Goal: Contribute content: Contribute content

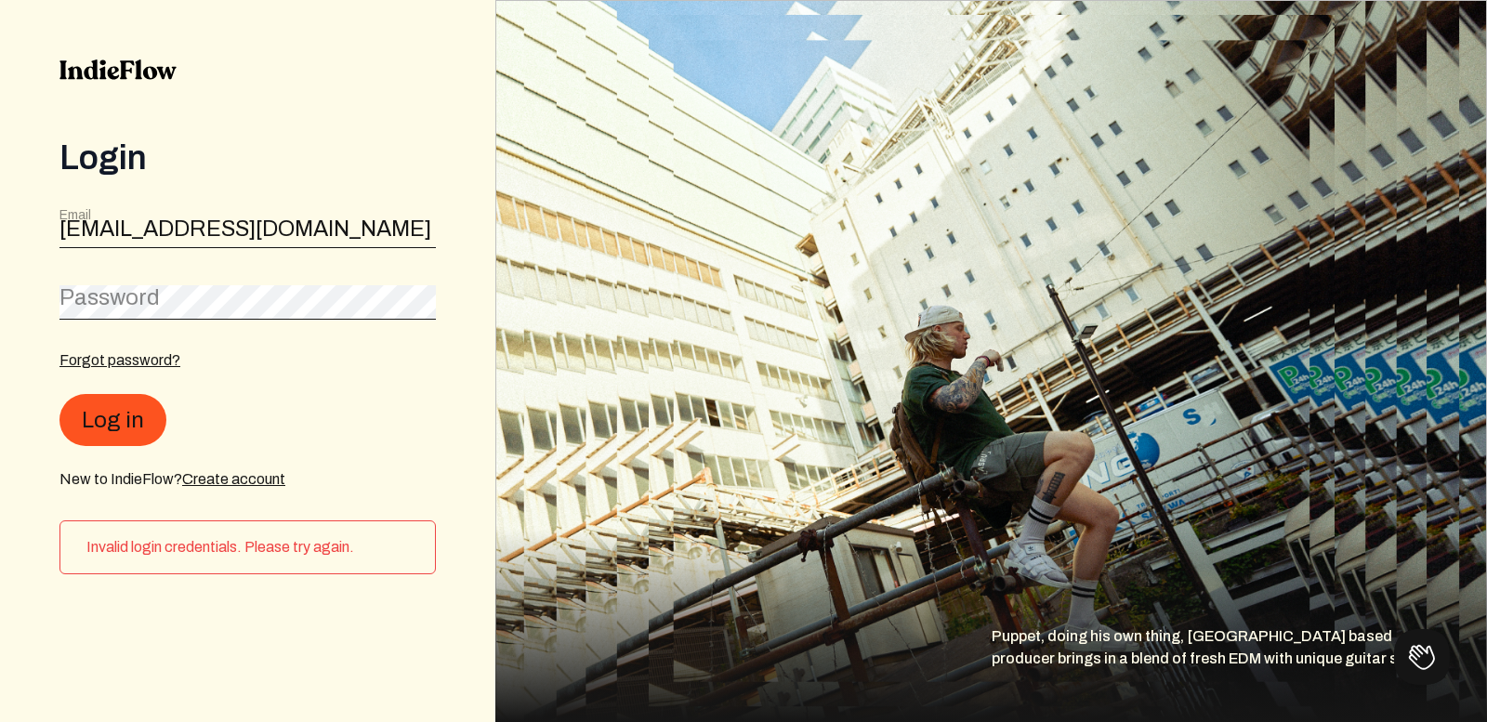
click at [213, 275] on form "Email [EMAIL_ADDRESS][DOMAIN_NAME] Password Forgot password? Log in New to Indi…" at bounding box center [247, 348] width 377 height 284
click at [149, 300] on label "Password" at bounding box center [109, 298] width 100 height 30
click at [139, 363] on link "Forgot password?" at bounding box center [119, 361] width 121 height 16
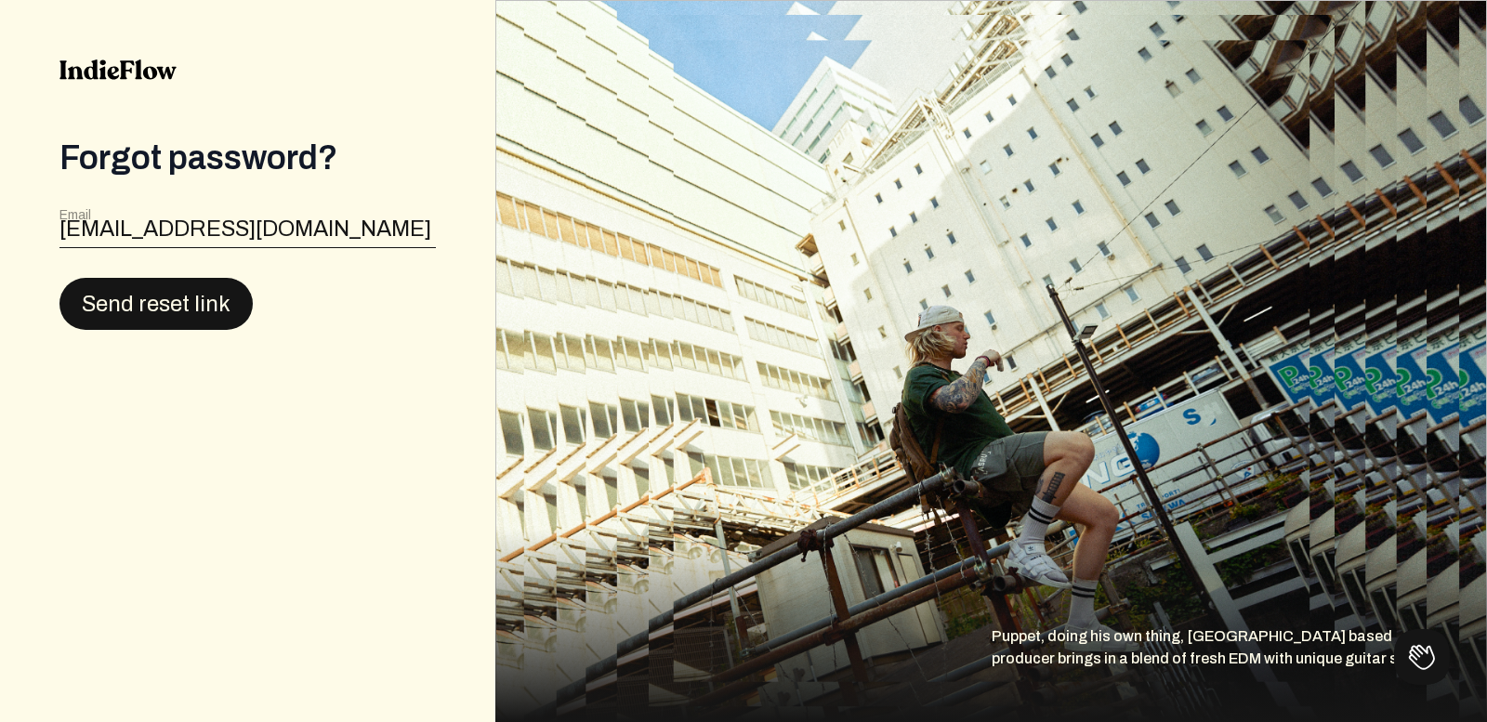
click at [127, 307] on button "Send reset link" at bounding box center [155, 304] width 193 height 52
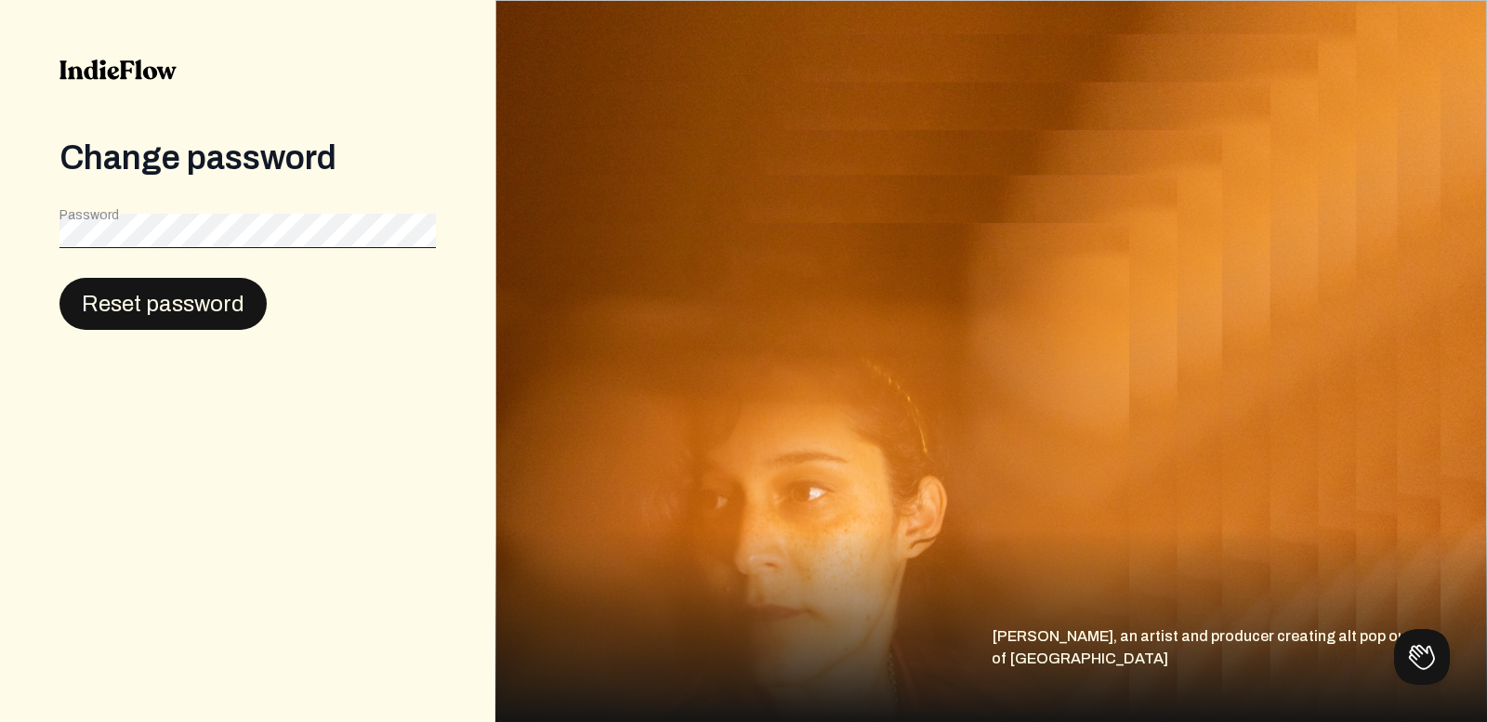
click at [211, 305] on button "Reset password" at bounding box center [162, 304] width 207 height 52
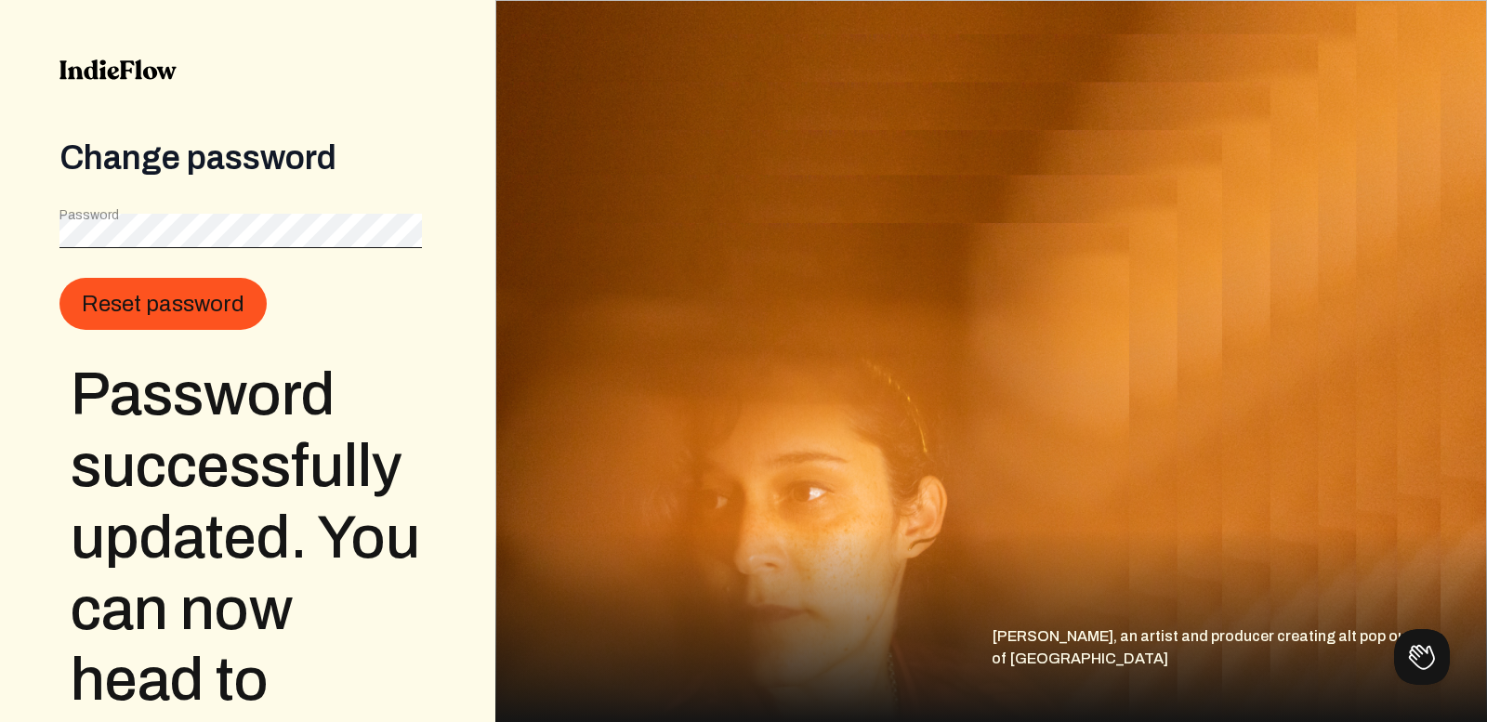
scroll to position [126, 0]
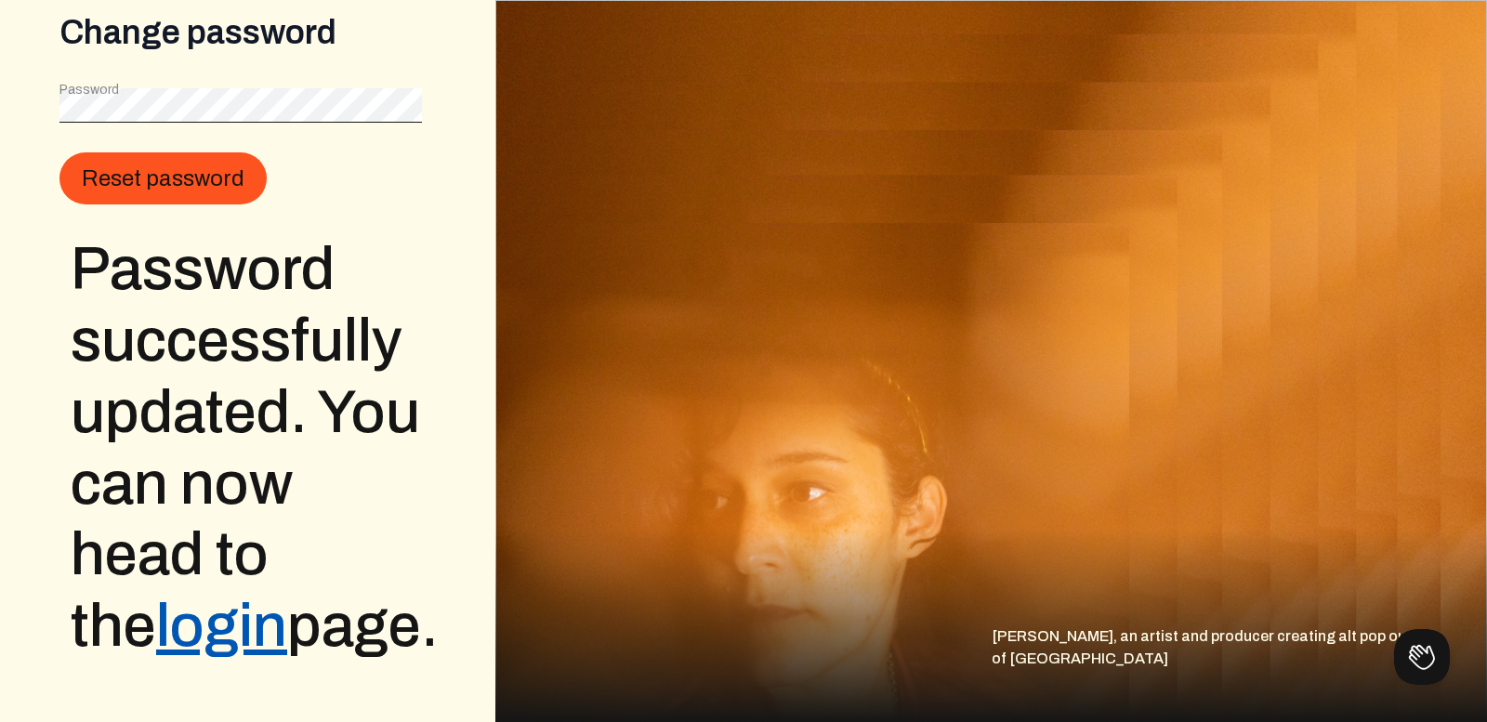
click at [156, 624] on link "login" at bounding box center [221, 626] width 131 height 64
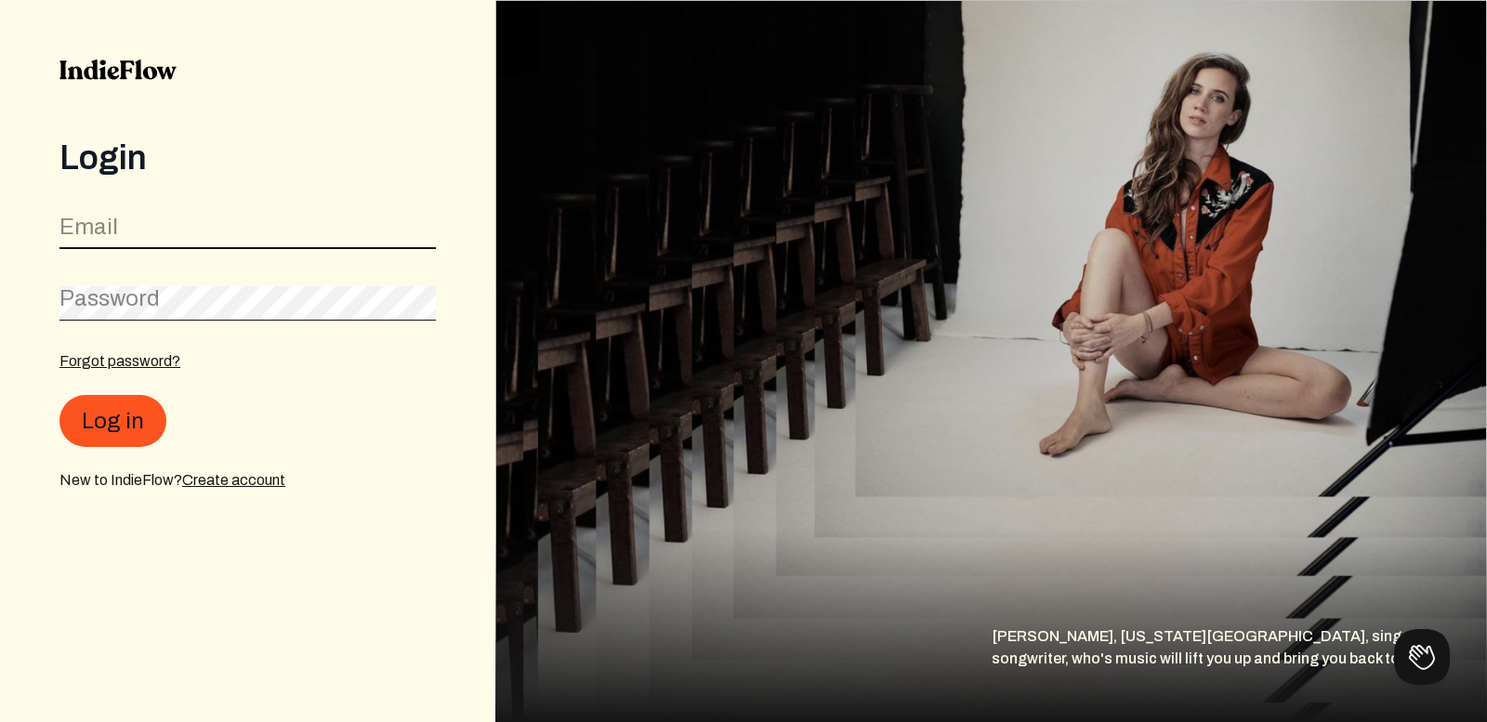
click at [147, 218] on input "email" at bounding box center [247, 231] width 377 height 35
click at [138, 234] on input "email" at bounding box center [247, 231] width 377 height 35
type input "[EMAIL_ADDRESS][DOMAIN_NAME]"
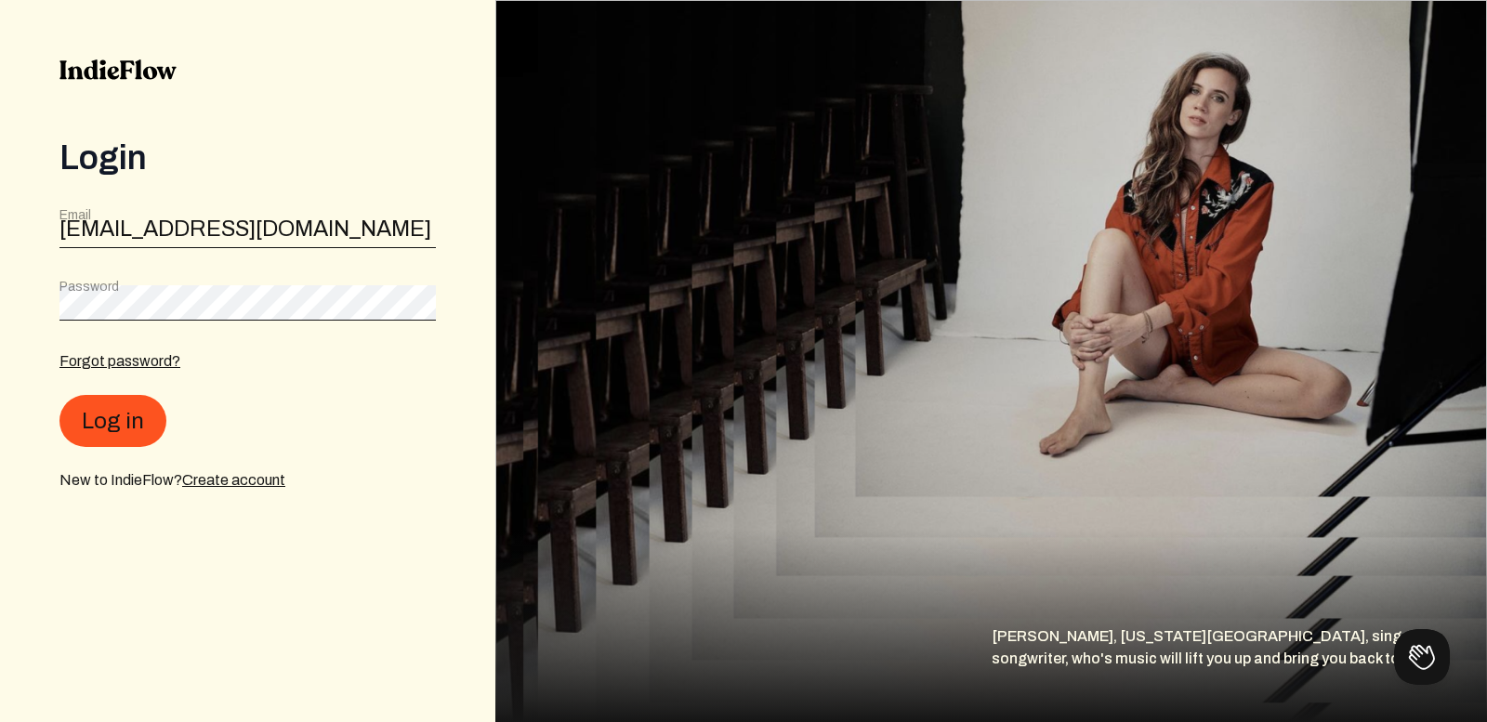
click at [64, 402] on div "Log in" at bounding box center [247, 421] width 377 height 52
click at [90, 427] on button "Log in" at bounding box center [112, 420] width 107 height 52
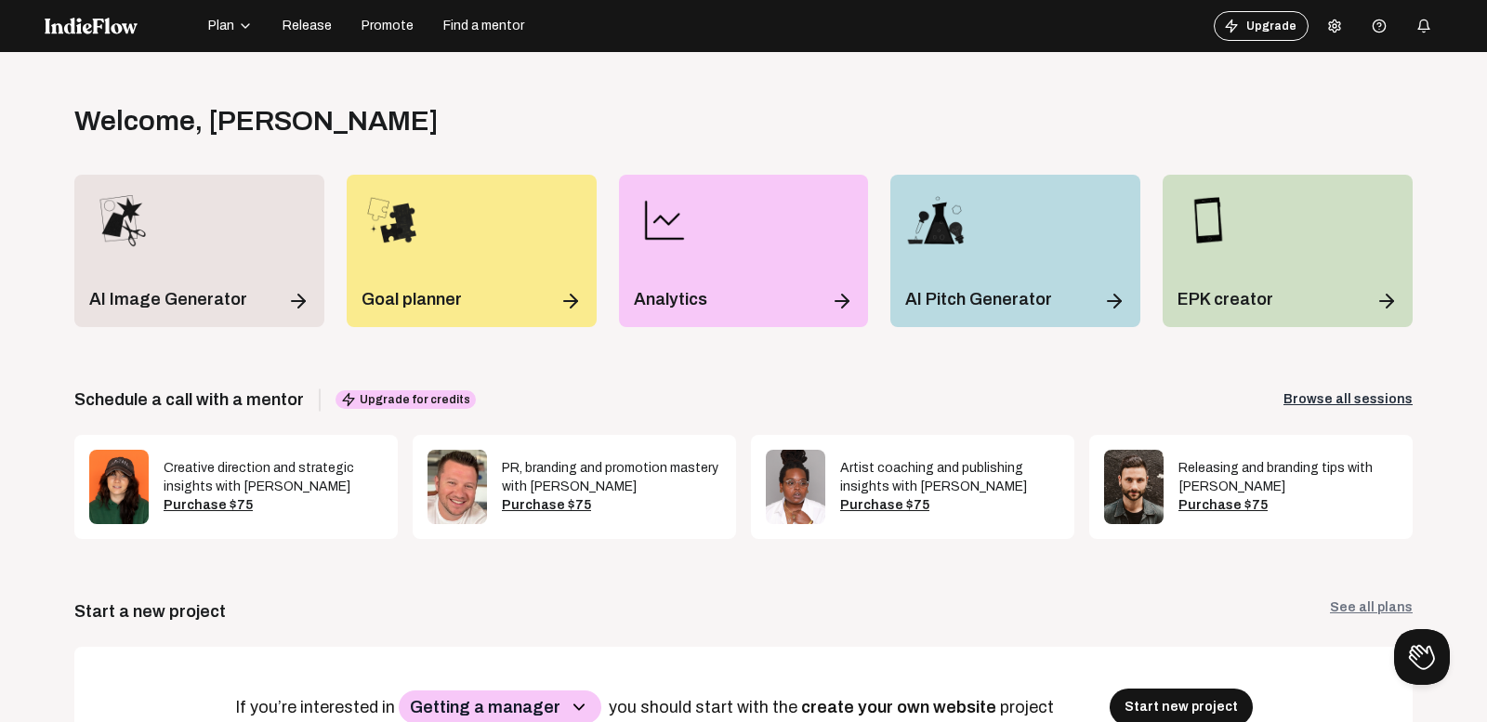
click at [240, 12] on button "Plan" at bounding box center [230, 26] width 67 height 30
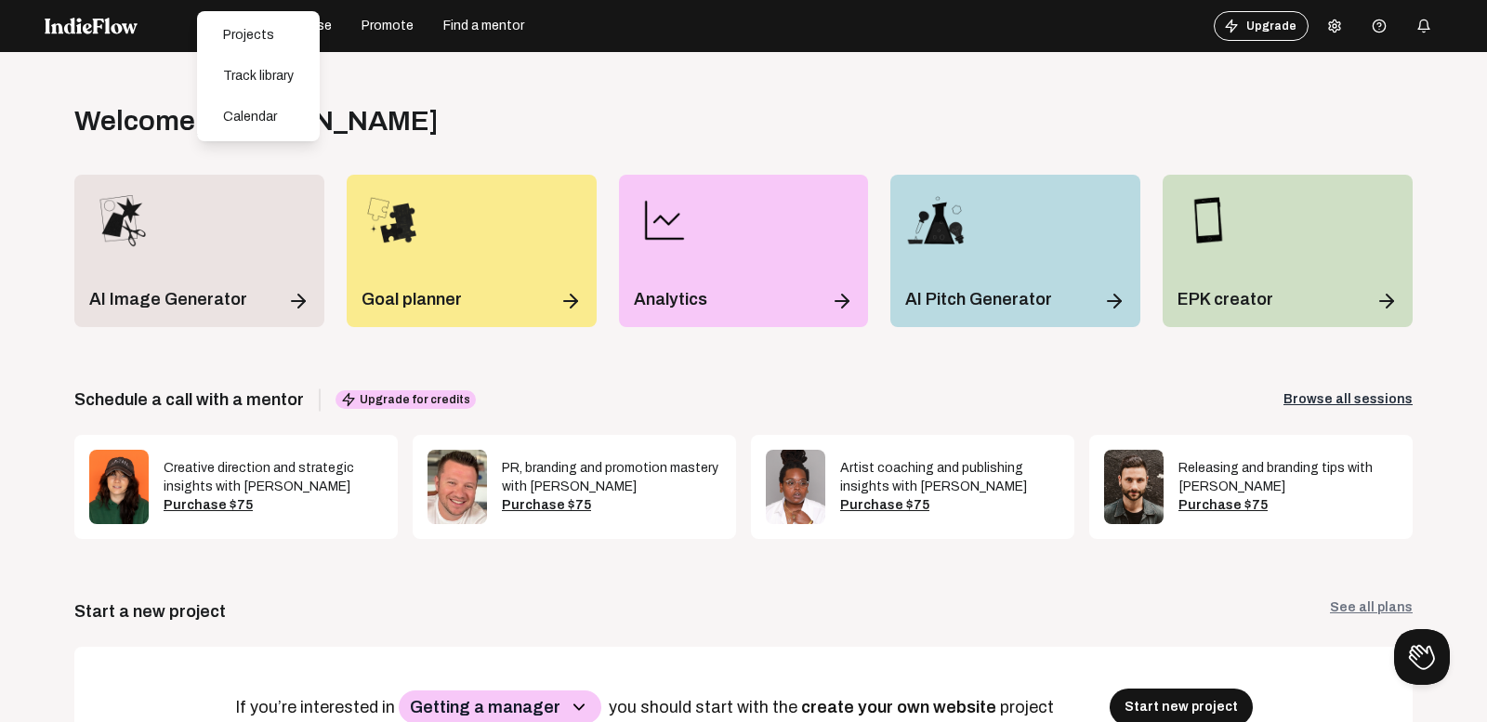
click at [152, 99] on div "Open menu Welcome , Iz Divyn Log out Get the full experience on desktop! Unlock…" at bounding box center [743, 413] width 1487 height 722
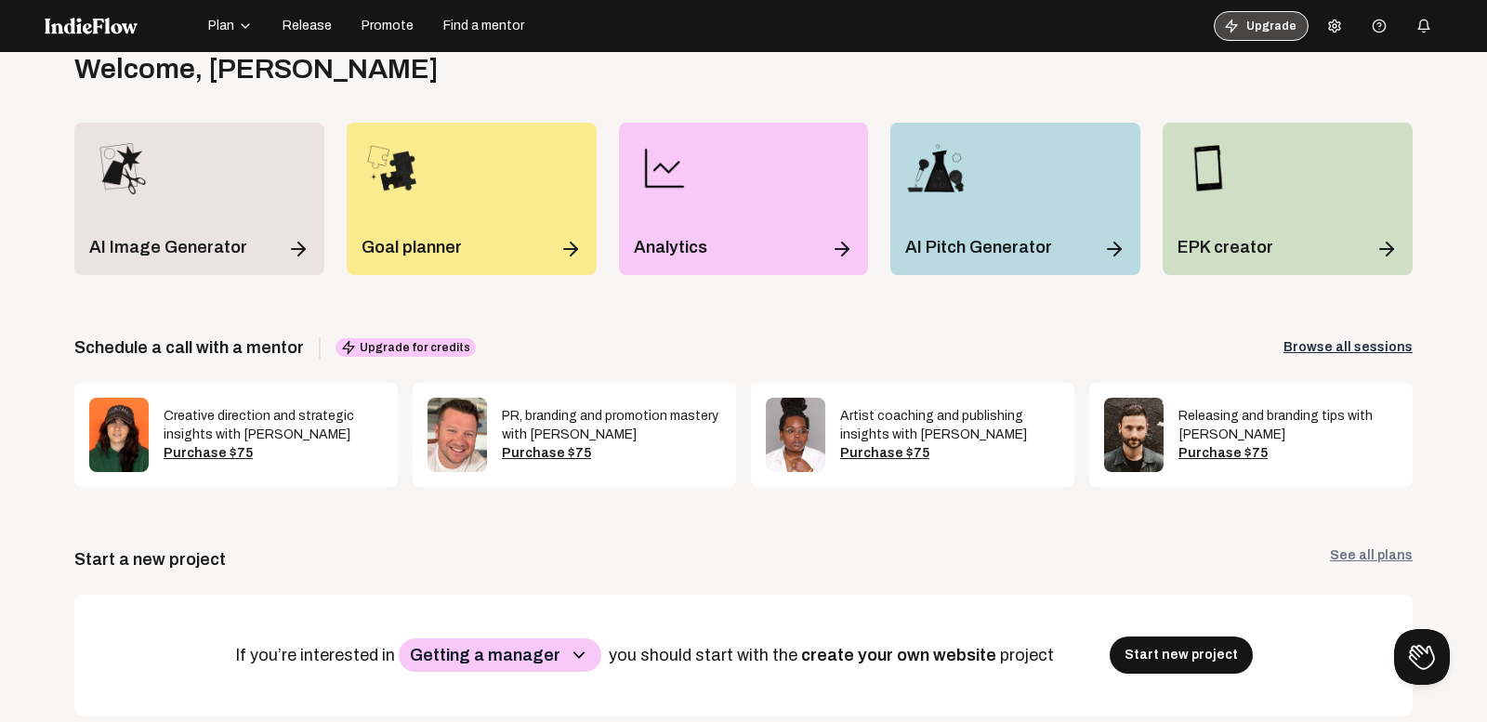
click at [1276, 20] on button "Upgrade" at bounding box center [1261, 26] width 95 height 30
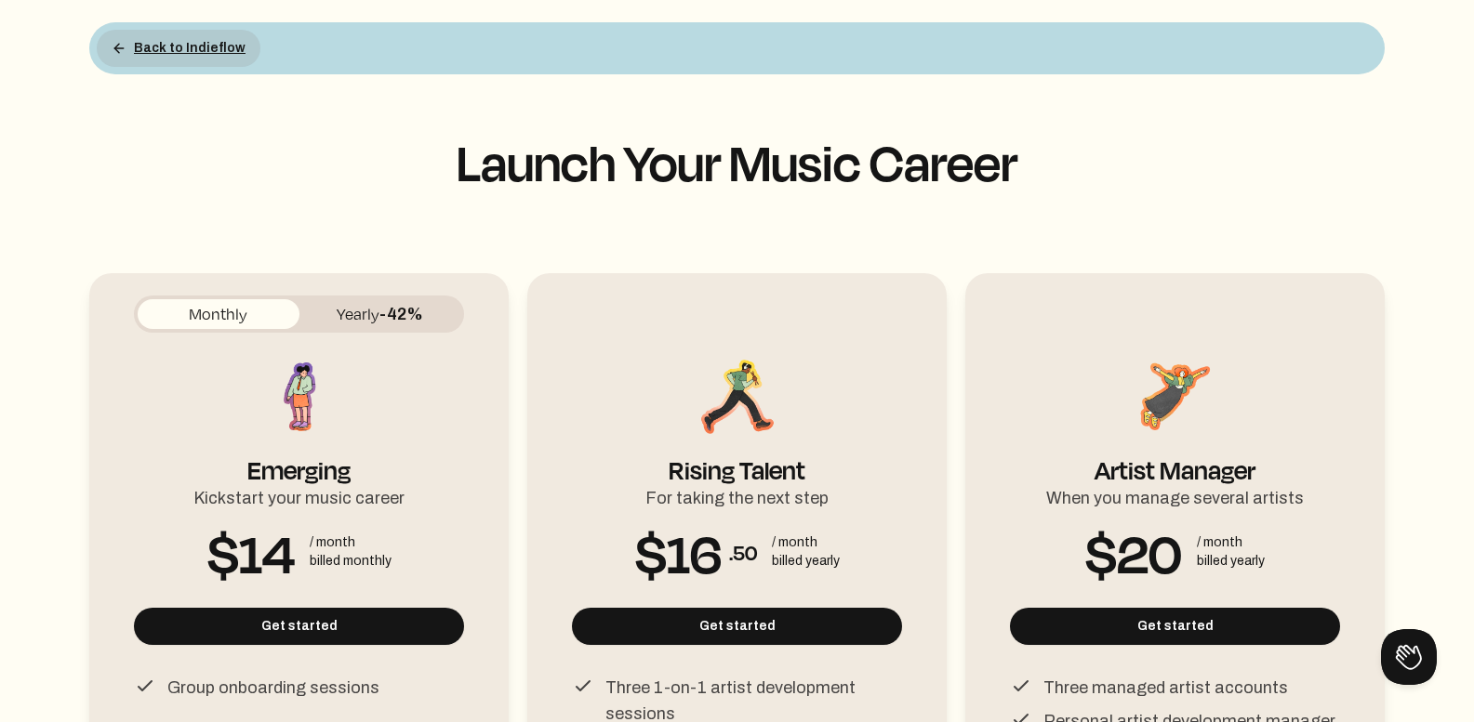
click at [161, 46] on button "Back to Indieflow" at bounding box center [179, 48] width 164 height 37
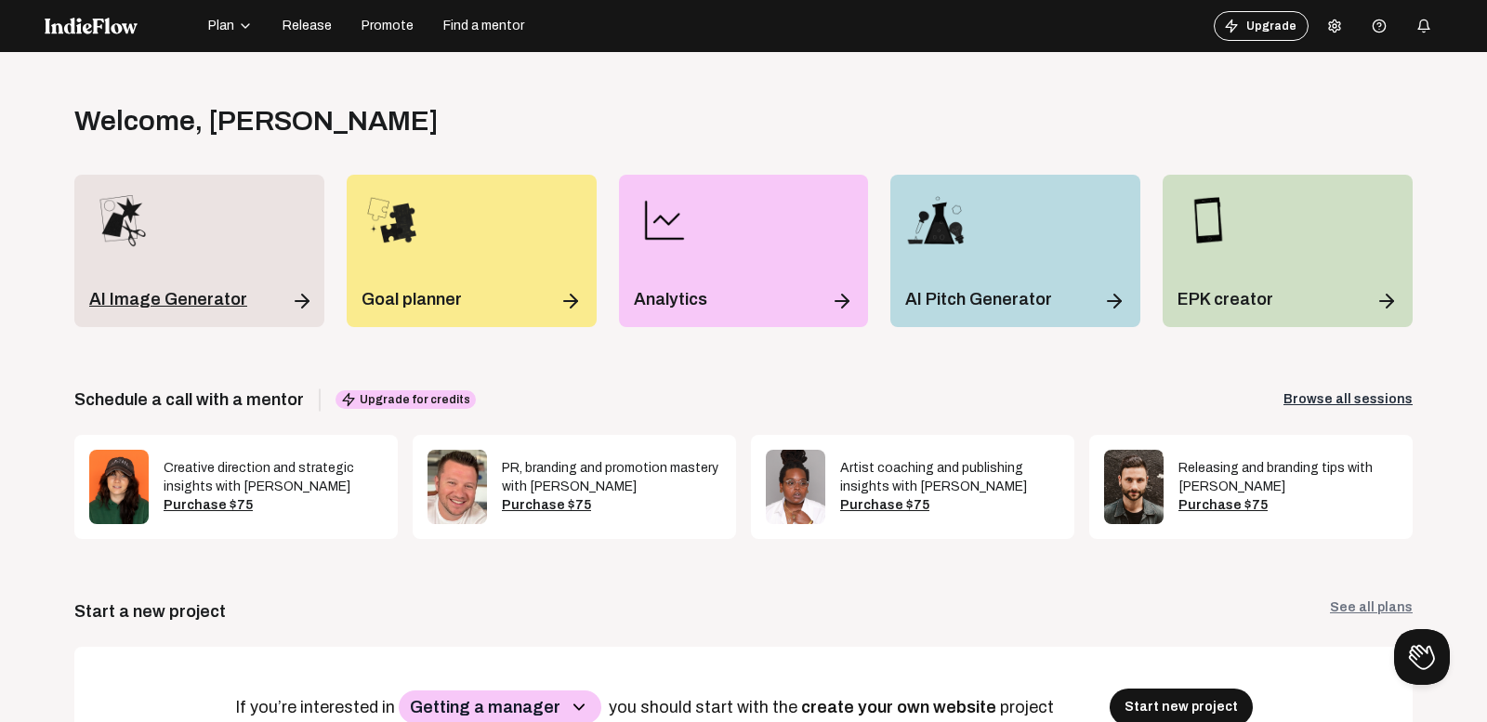
click at [194, 289] on p "AI Image Generator" at bounding box center [168, 299] width 158 height 26
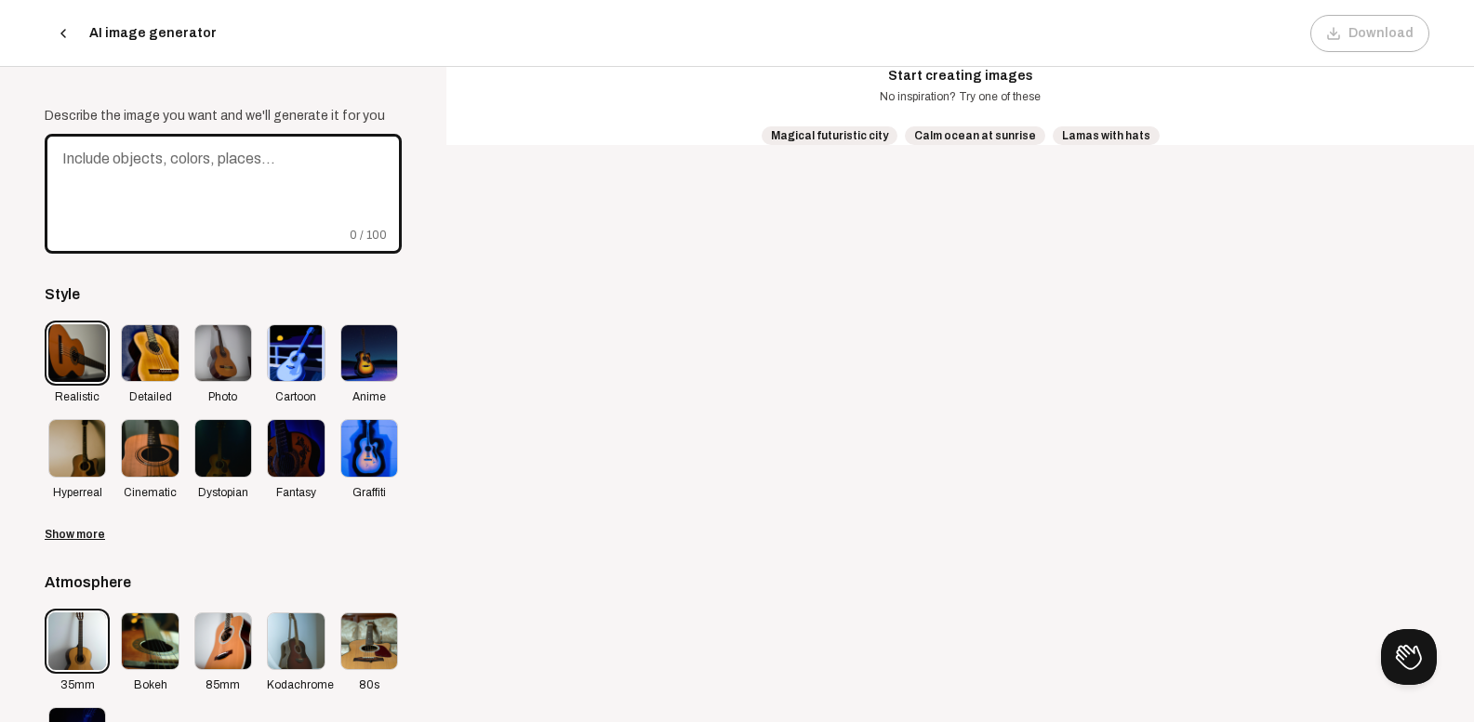
click at [237, 201] on textarea at bounding box center [223, 194] width 357 height 120
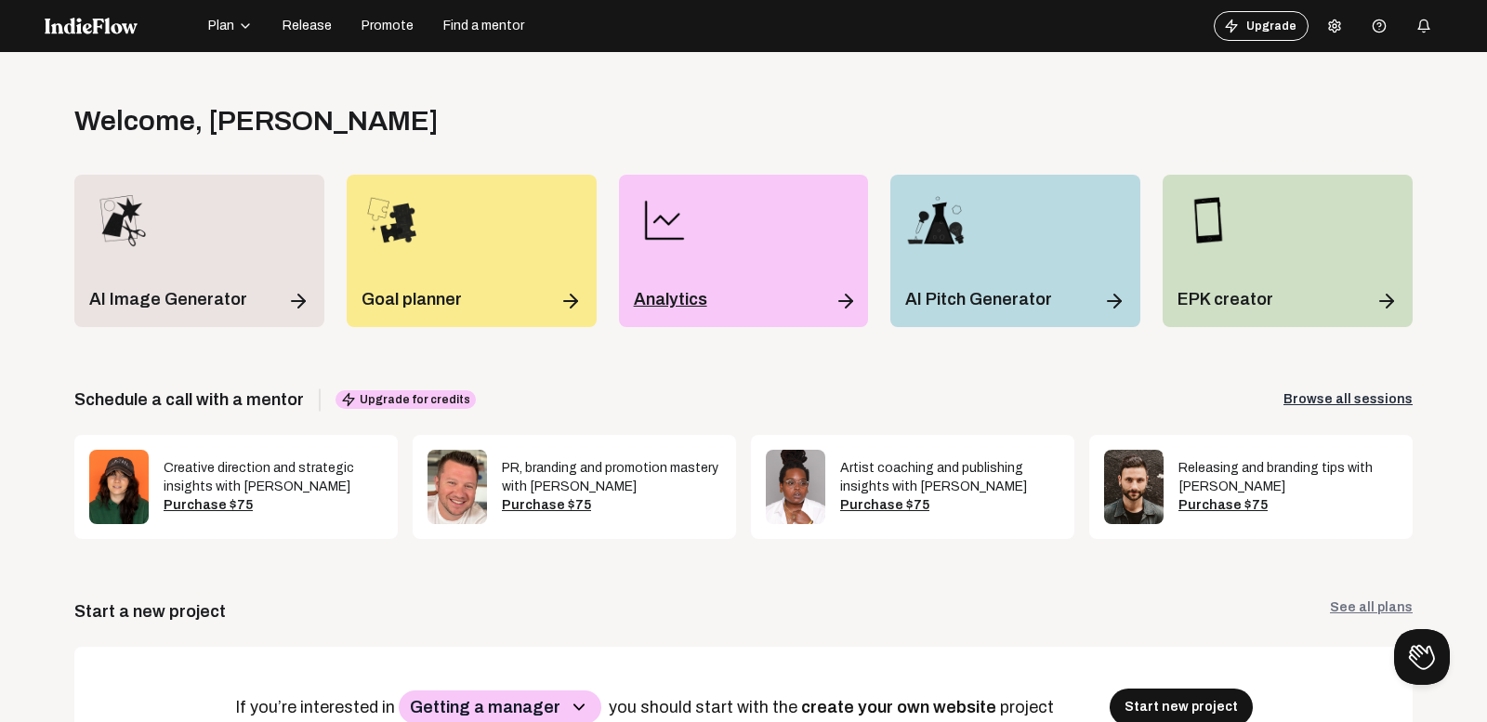
click at [776, 279] on div "Analytics" at bounding box center [744, 251] width 250 height 152
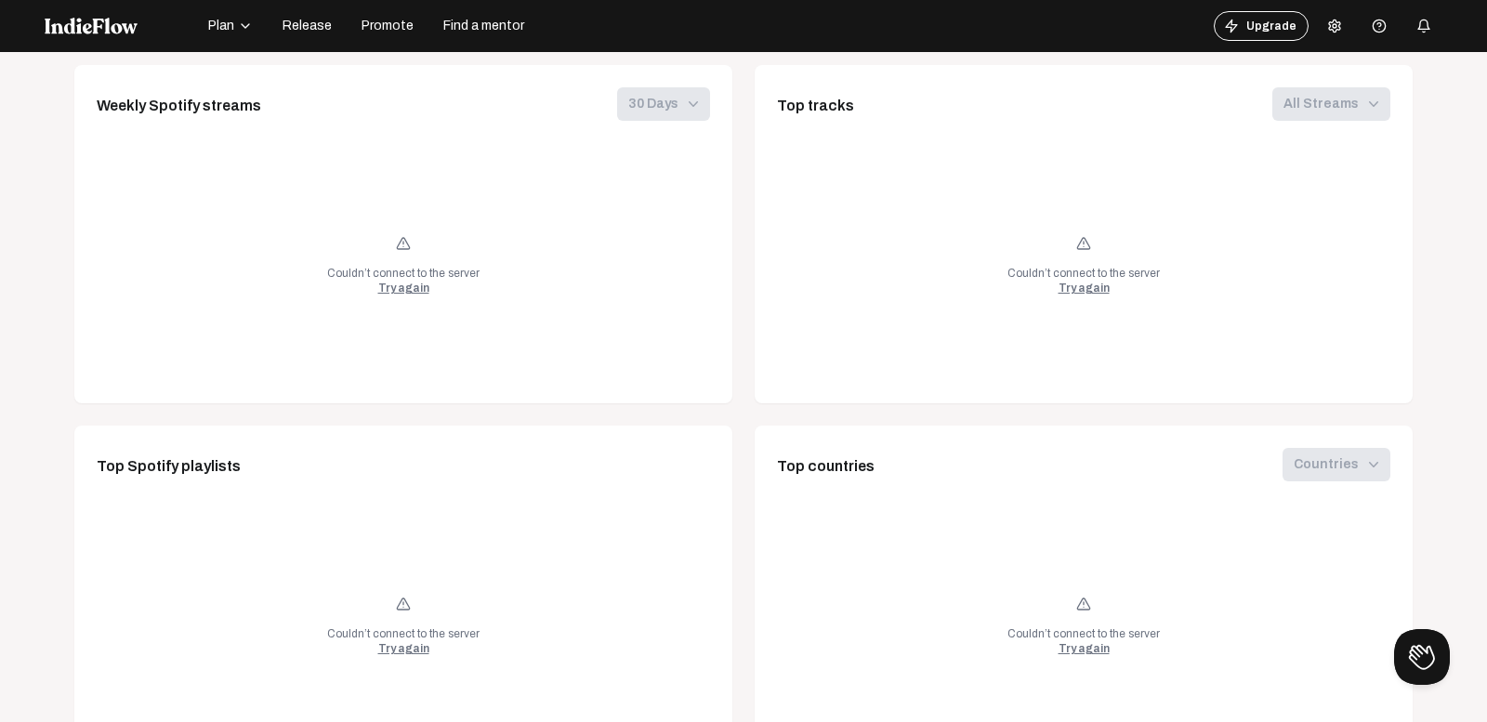
scroll to position [1121, 0]
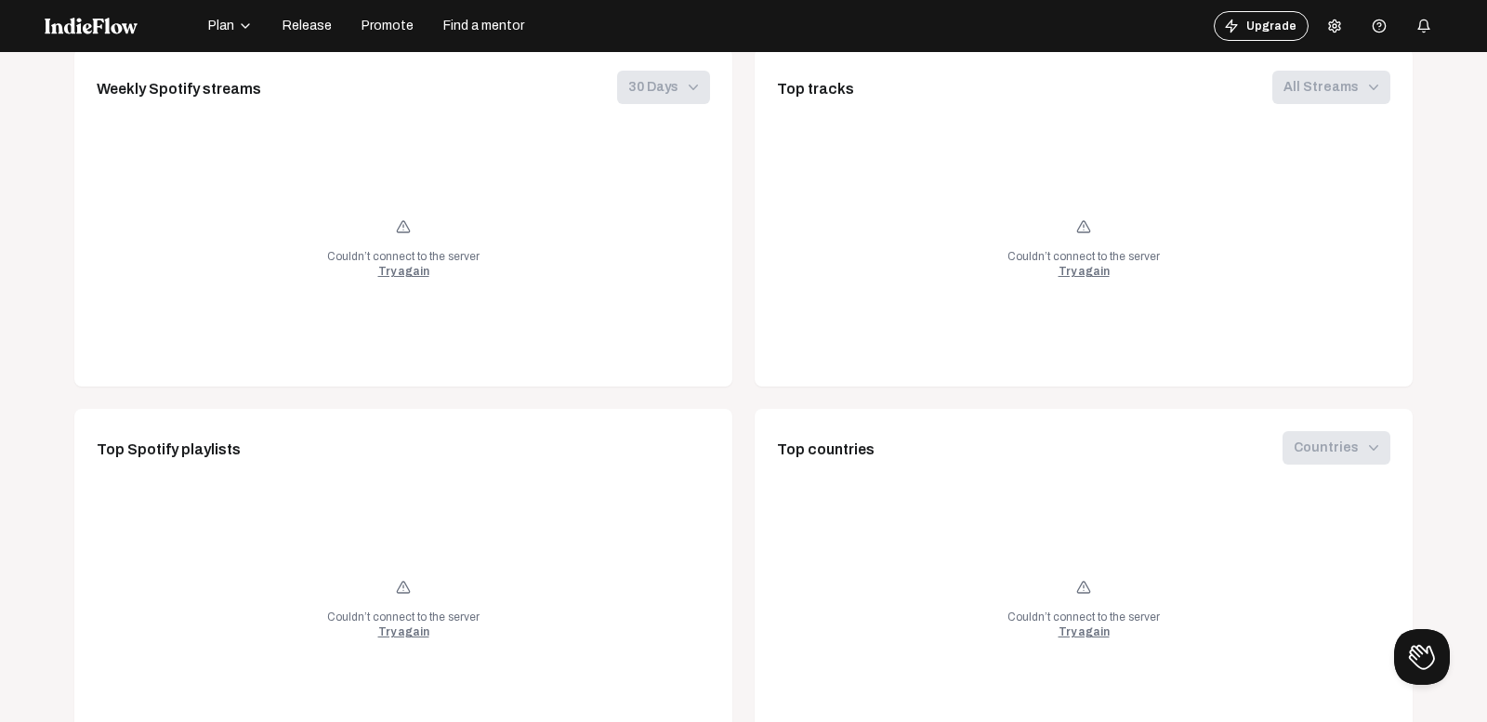
click at [386, 275] on div "Try again" at bounding box center [403, 271] width 51 height 15
click at [1070, 275] on div "Try again" at bounding box center [1084, 271] width 51 height 15
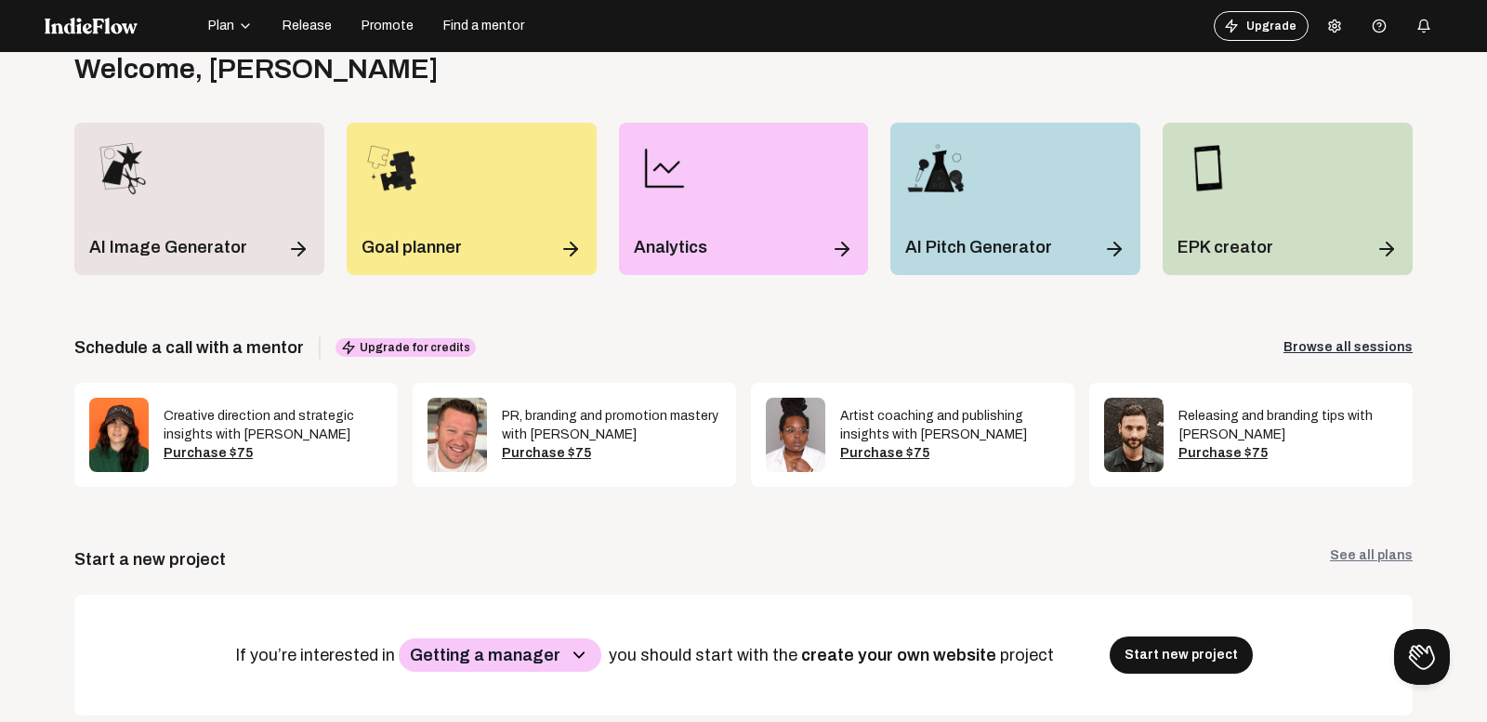
scroll to position [0, 0]
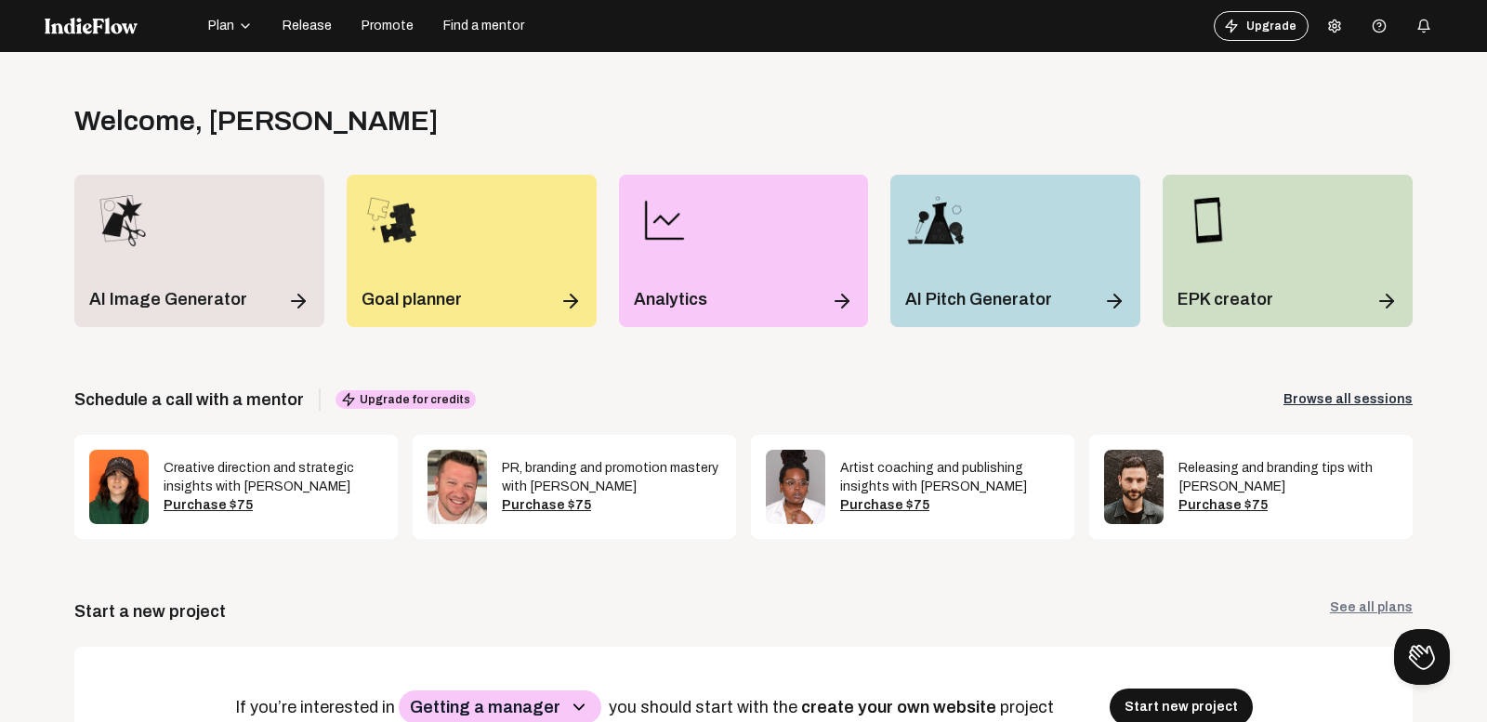
click at [1323, 42] on button at bounding box center [1334, 25] width 37 height 37
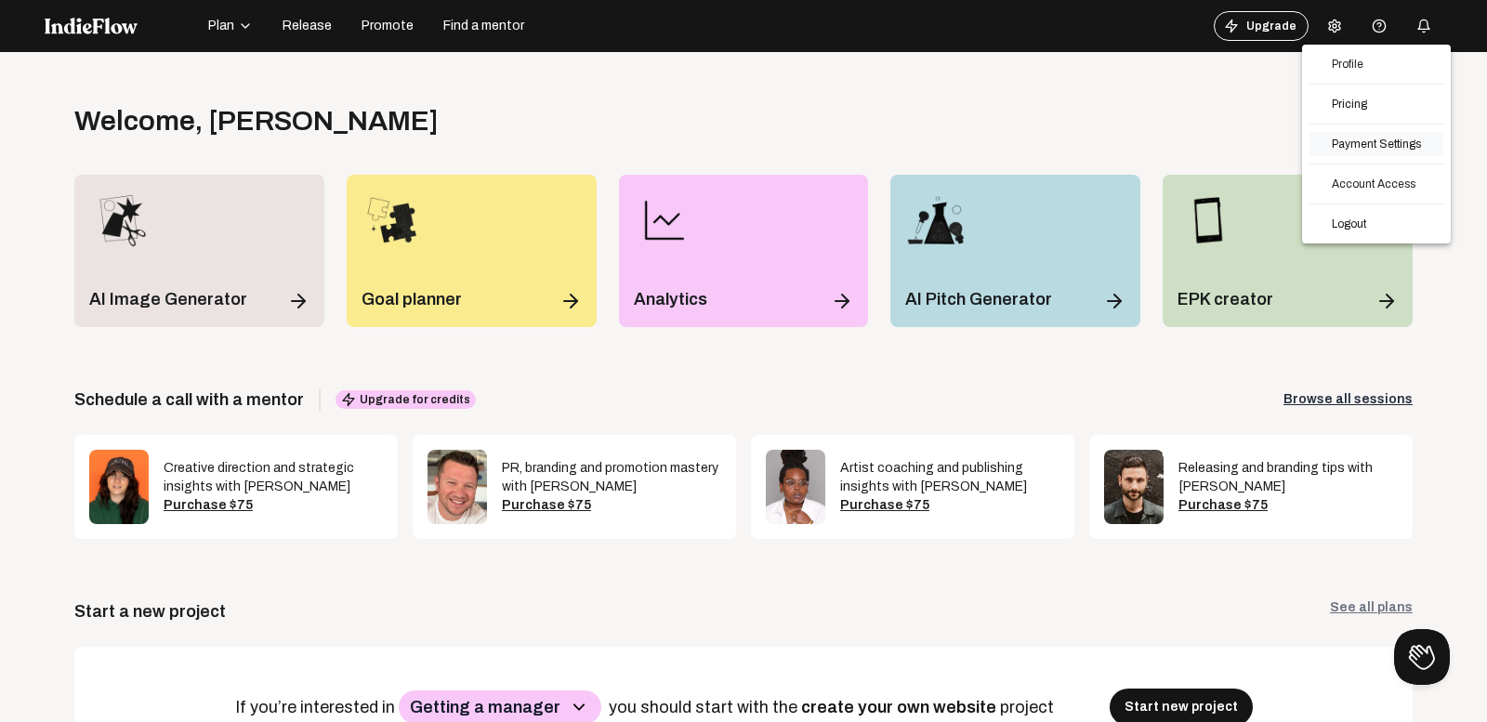
click at [1350, 140] on link "Payment Settings" at bounding box center [1377, 144] width 134 height 24
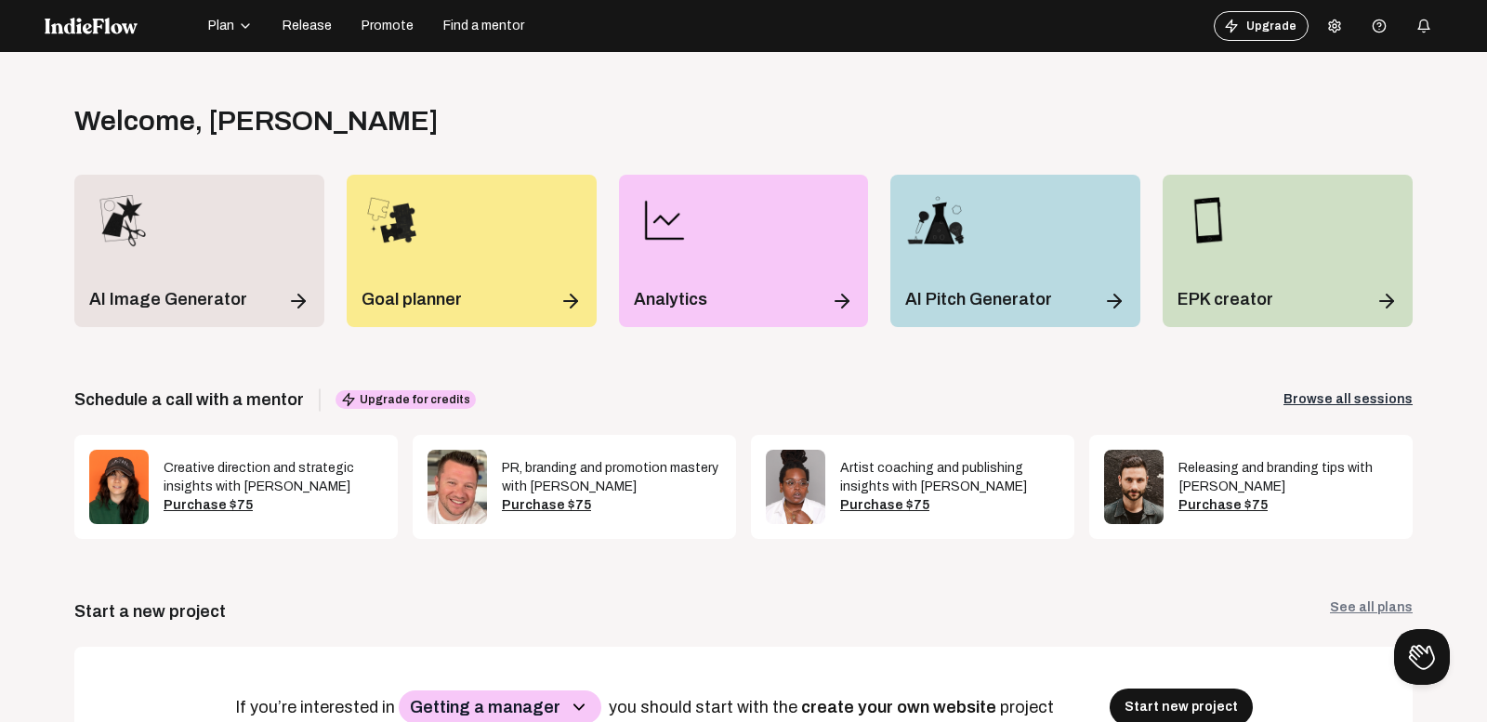
click at [1328, 21] on icon at bounding box center [1335, 26] width 15 height 15
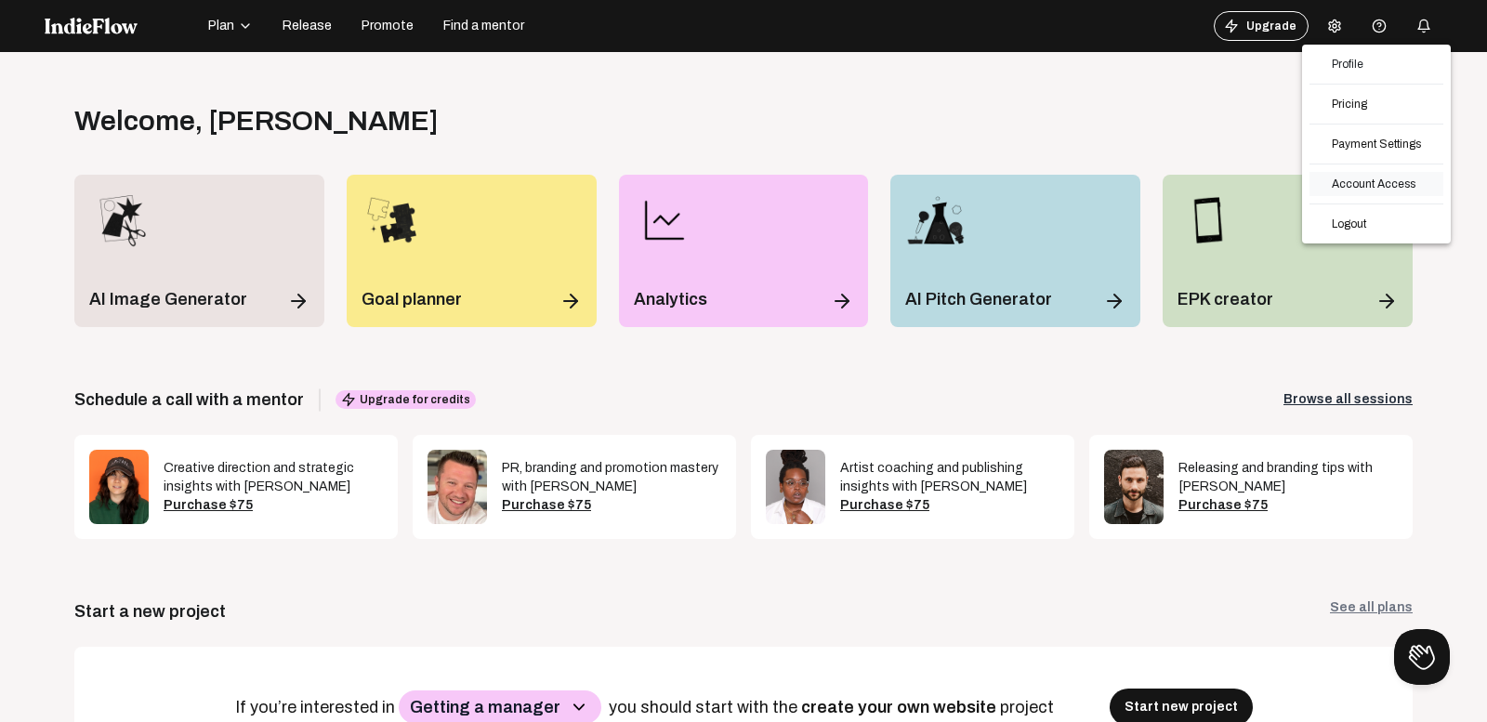
click at [1372, 189] on link "Account Access" at bounding box center [1377, 184] width 134 height 24
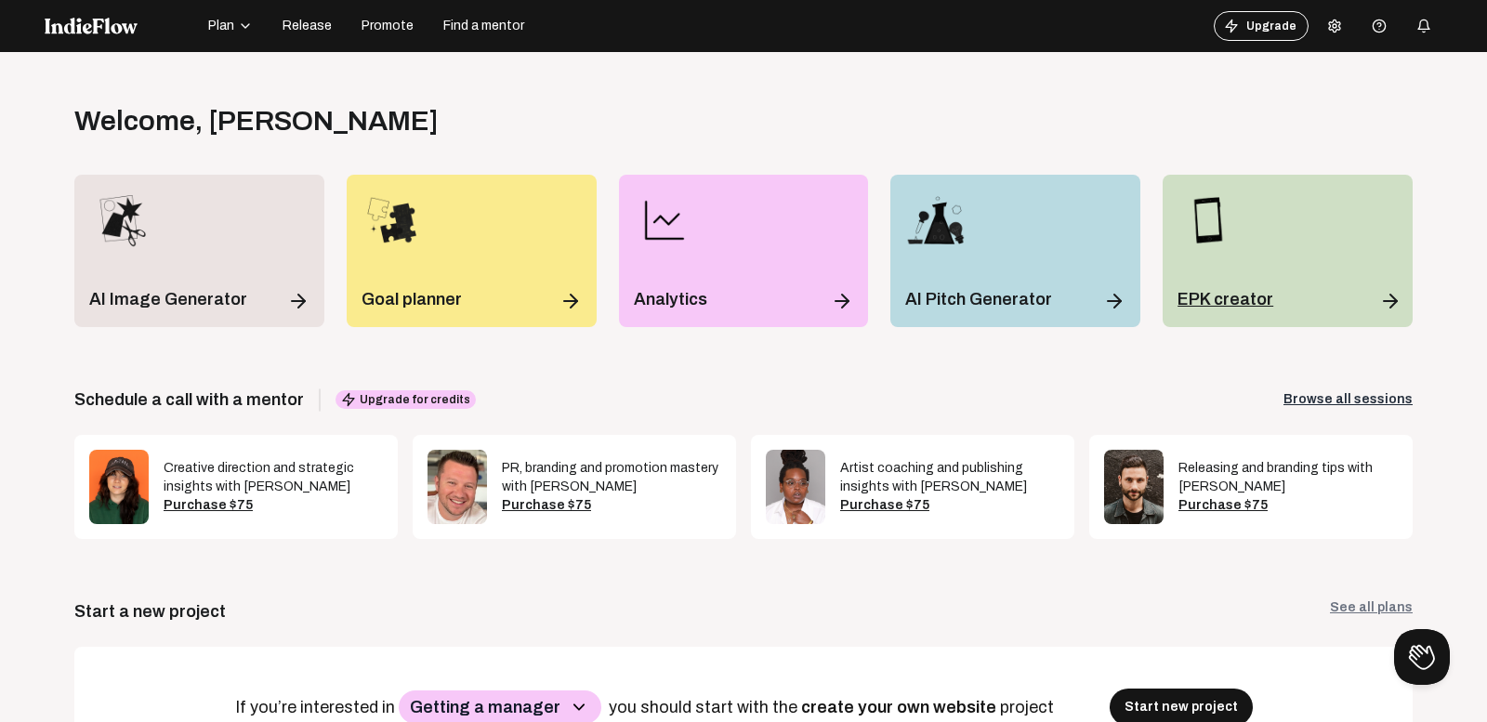
click at [960, 300] on p "EPK creator" at bounding box center [1226, 299] width 96 height 26
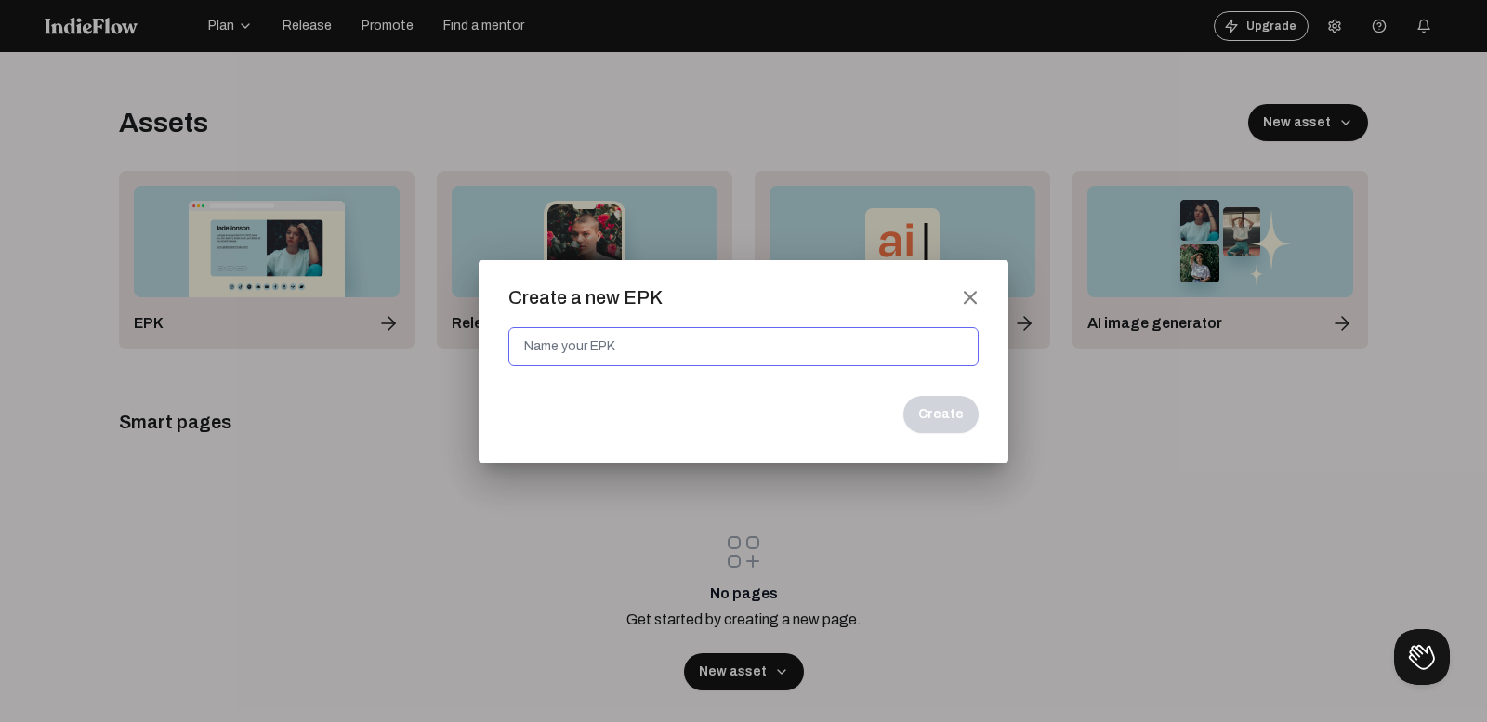
click at [803, 341] on input at bounding box center [744, 346] width 470 height 39
type input "Iz [PERSON_NAME] EPK"
click at [960, 410] on button "Create" at bounding box center [941, 414] width 75 height 37
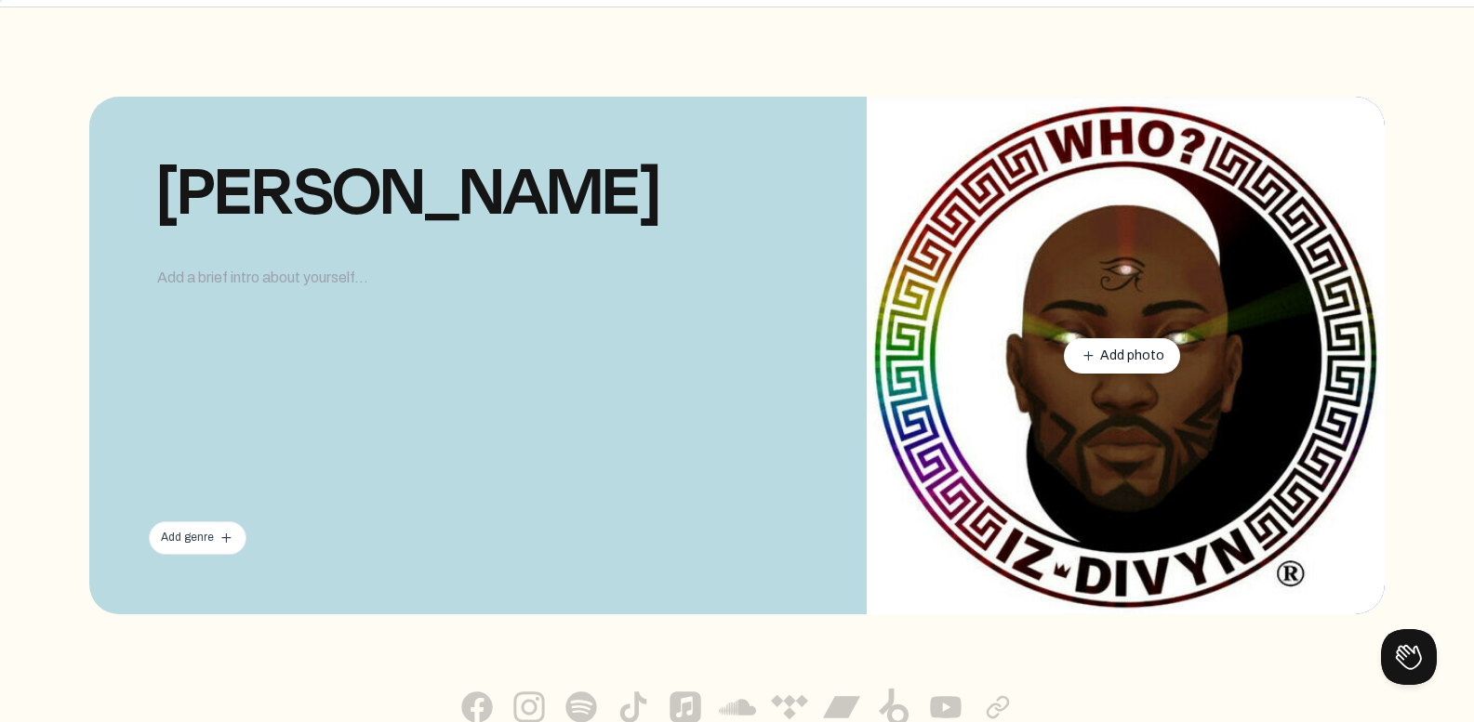
scroll to position [93, 0]
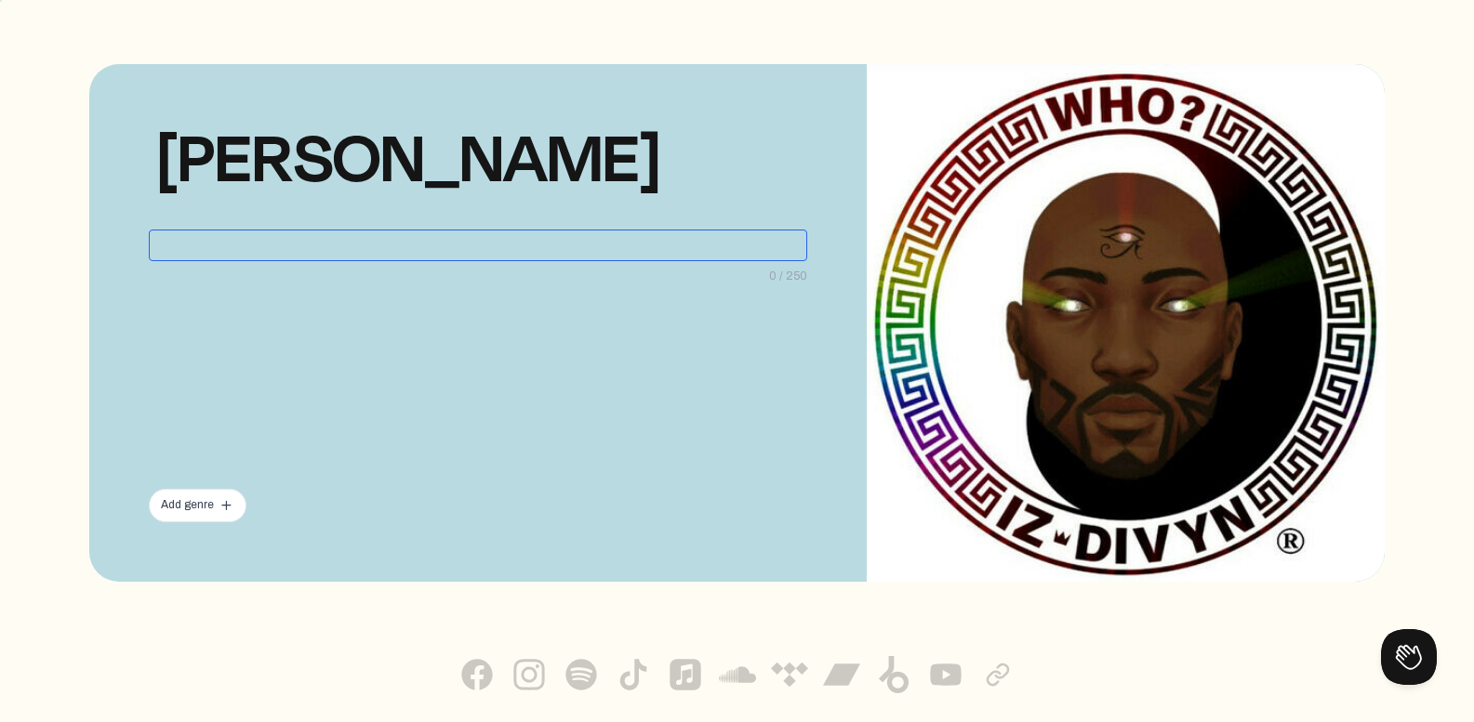
click at [256, 240] on div at bounding box center [478, 246] width 658 height 32
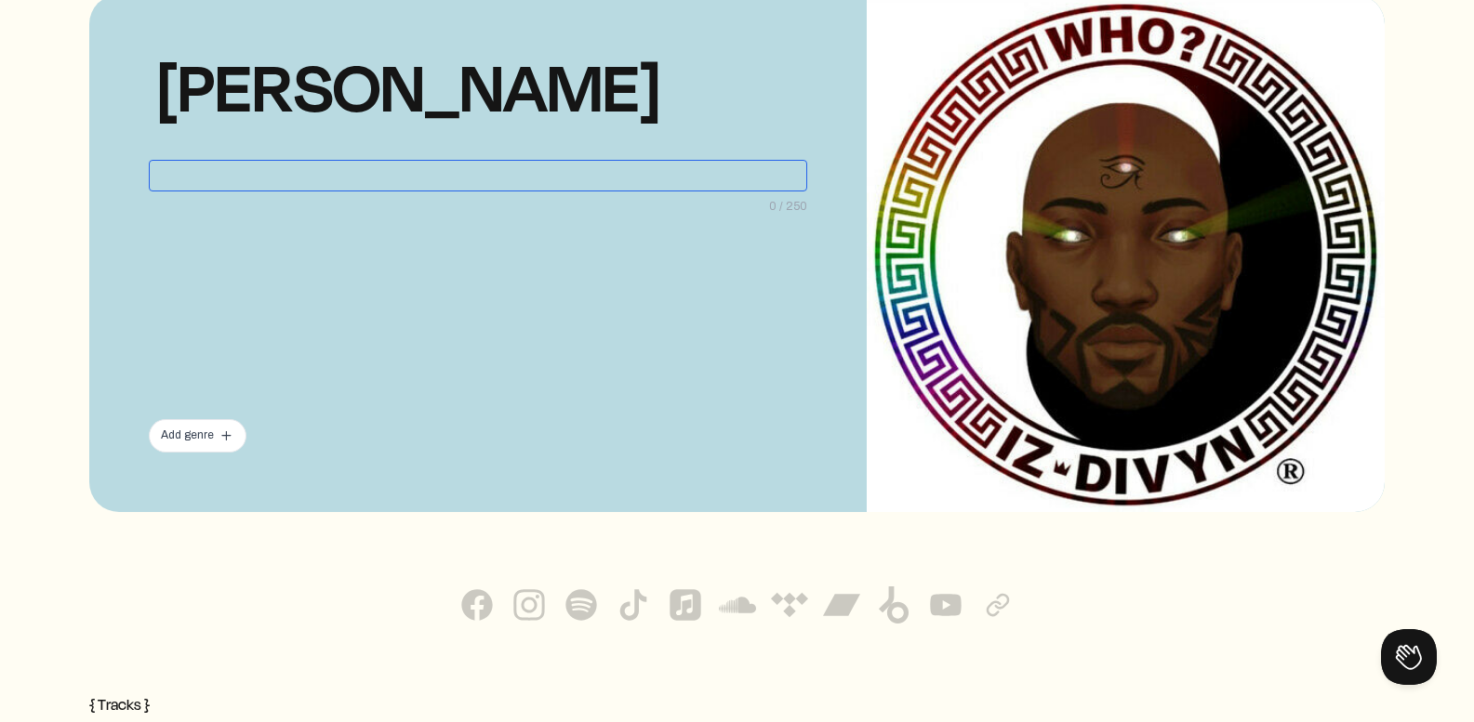
scroll to position [372, 0]
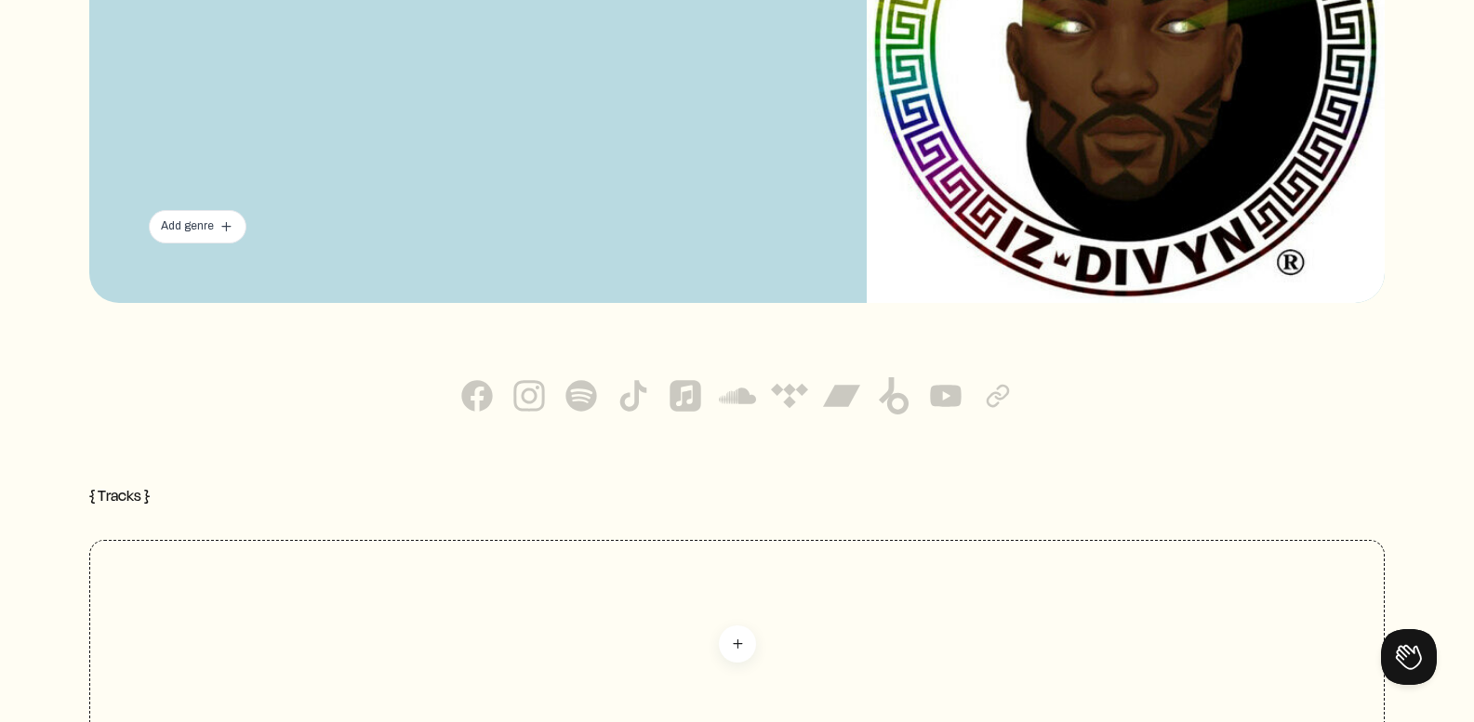
click at [210, 237] on div "Add genre add" at bounding box center [198, 226] width 98 height 33
click at [230, 229] on mat-icon "add" at bounding box center [226, 226] width 17 height 17
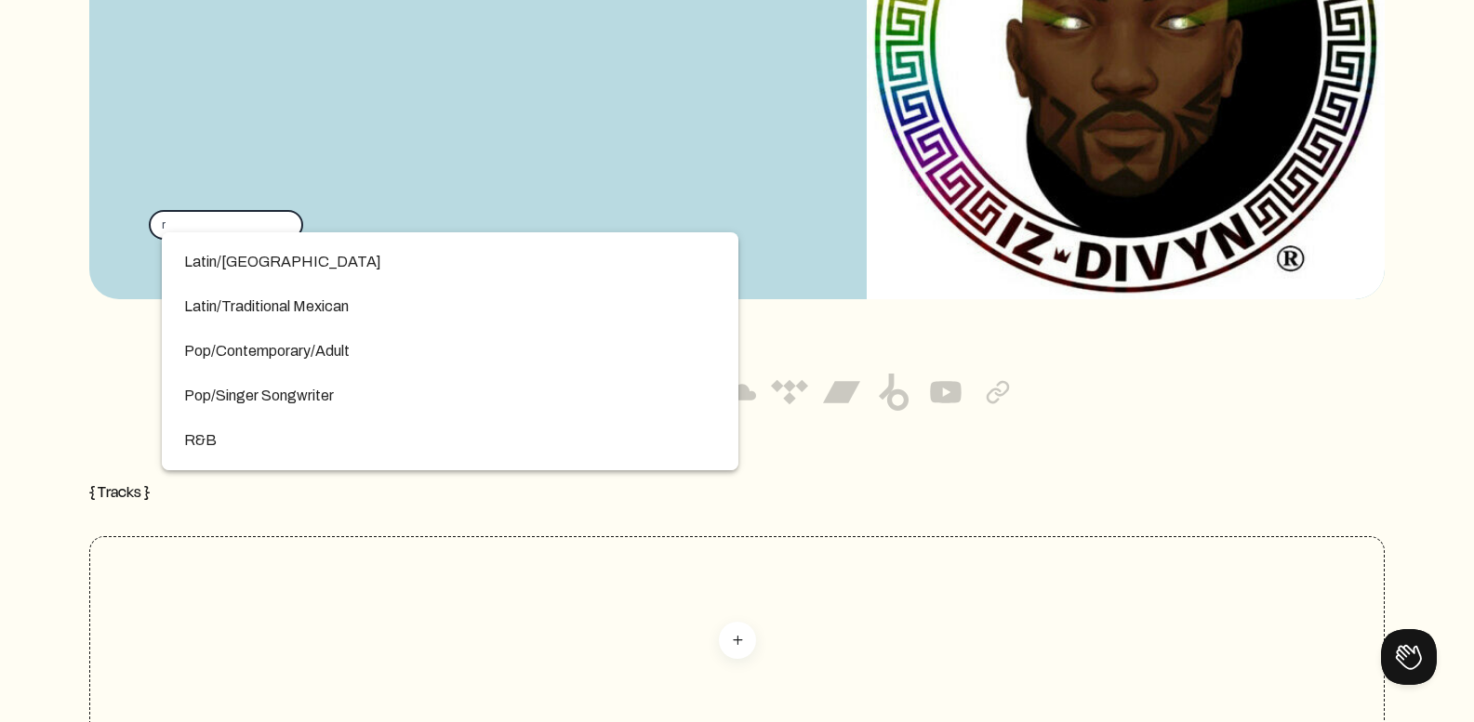
scroll to position [3998, 0]
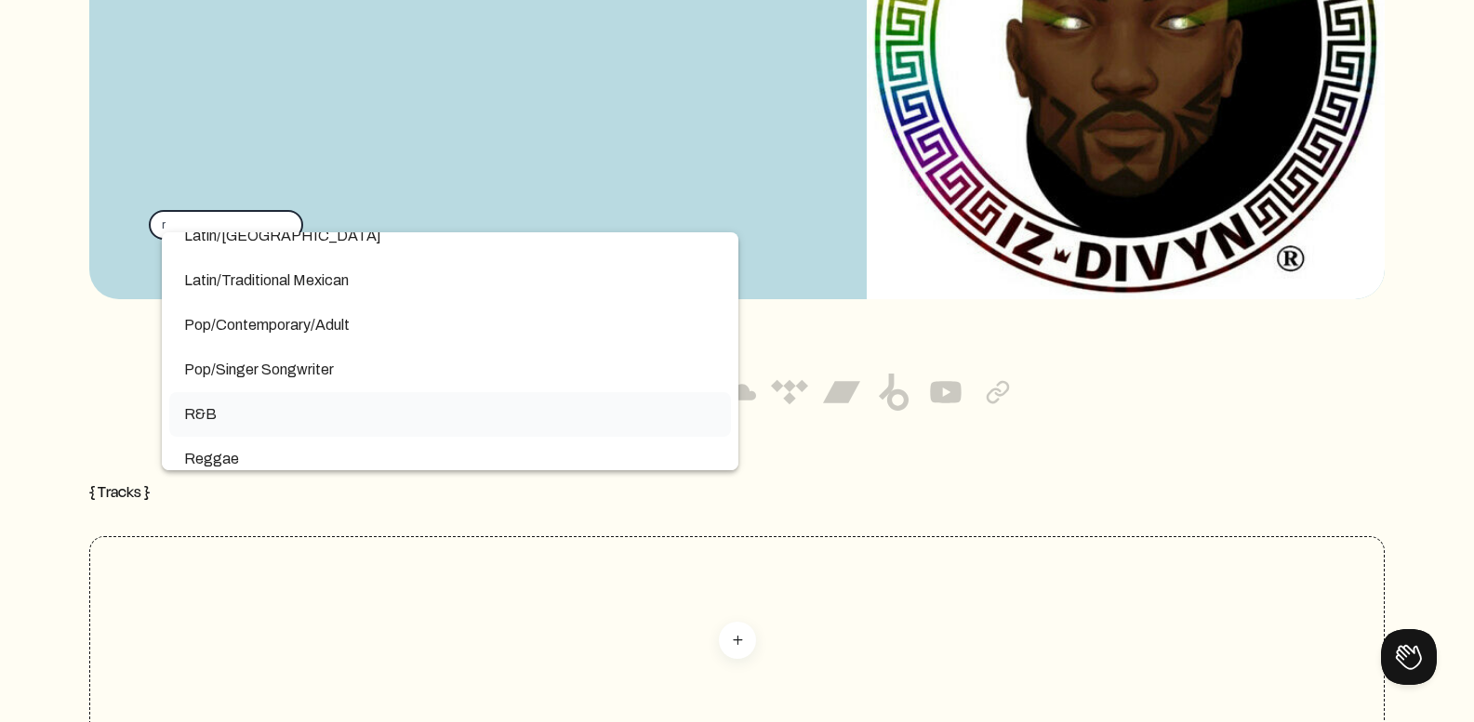
type input "r"
click at [238, 427] on mat-option "R&B" at bounding box center [450, 414] width 562 height 45
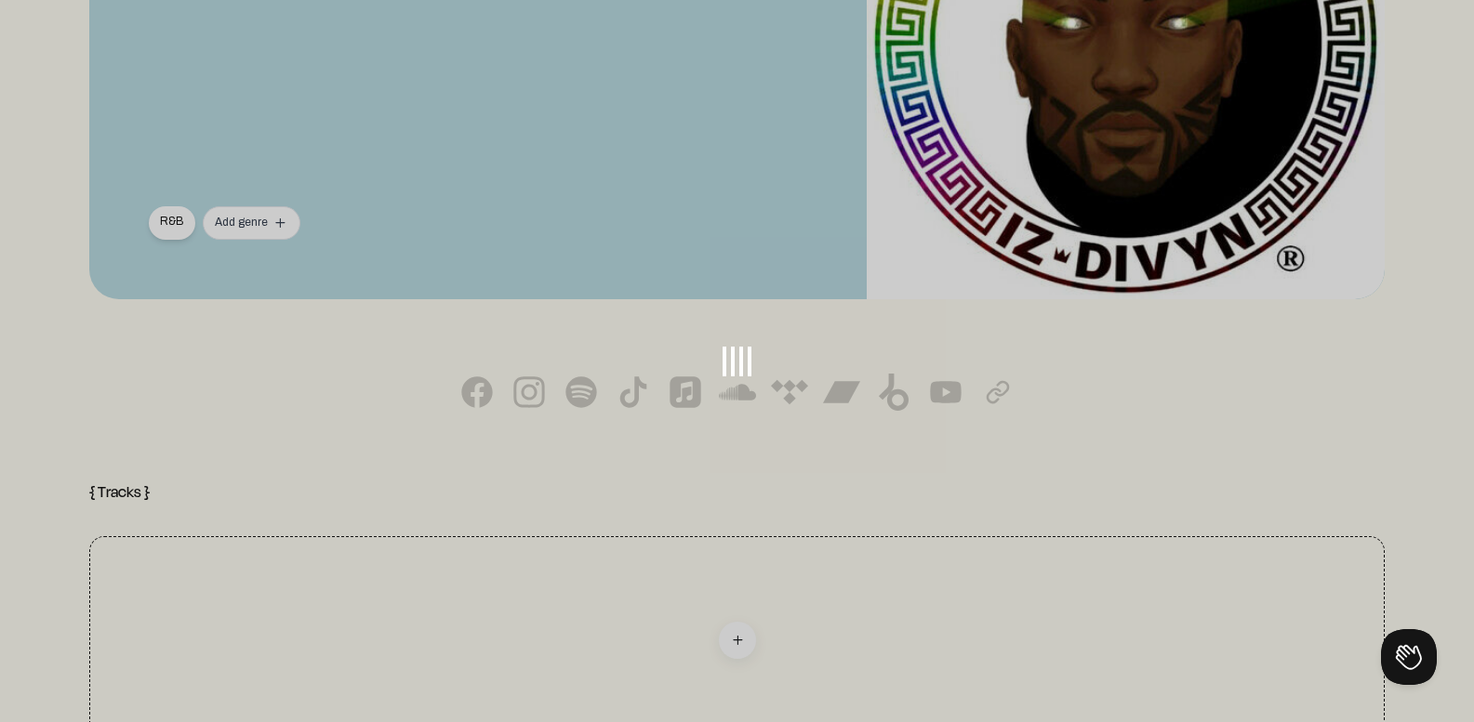
scroll to position [372, 0]
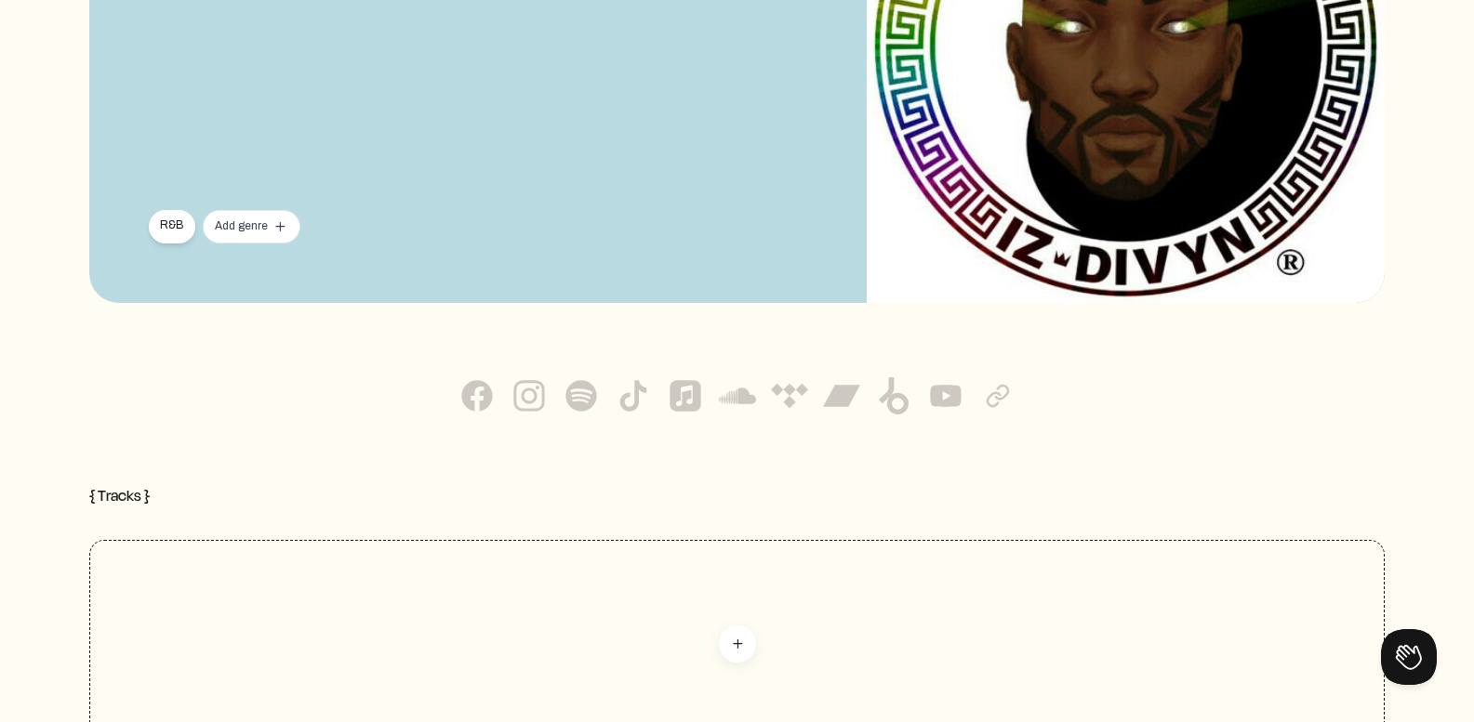
click at [260, 234] on div "Add genre add" at bounding box center [252, 226] width 98 height 33
click at [280, 223] on mat-icon "add" at bounding box center [279, 226] width 17 height 17
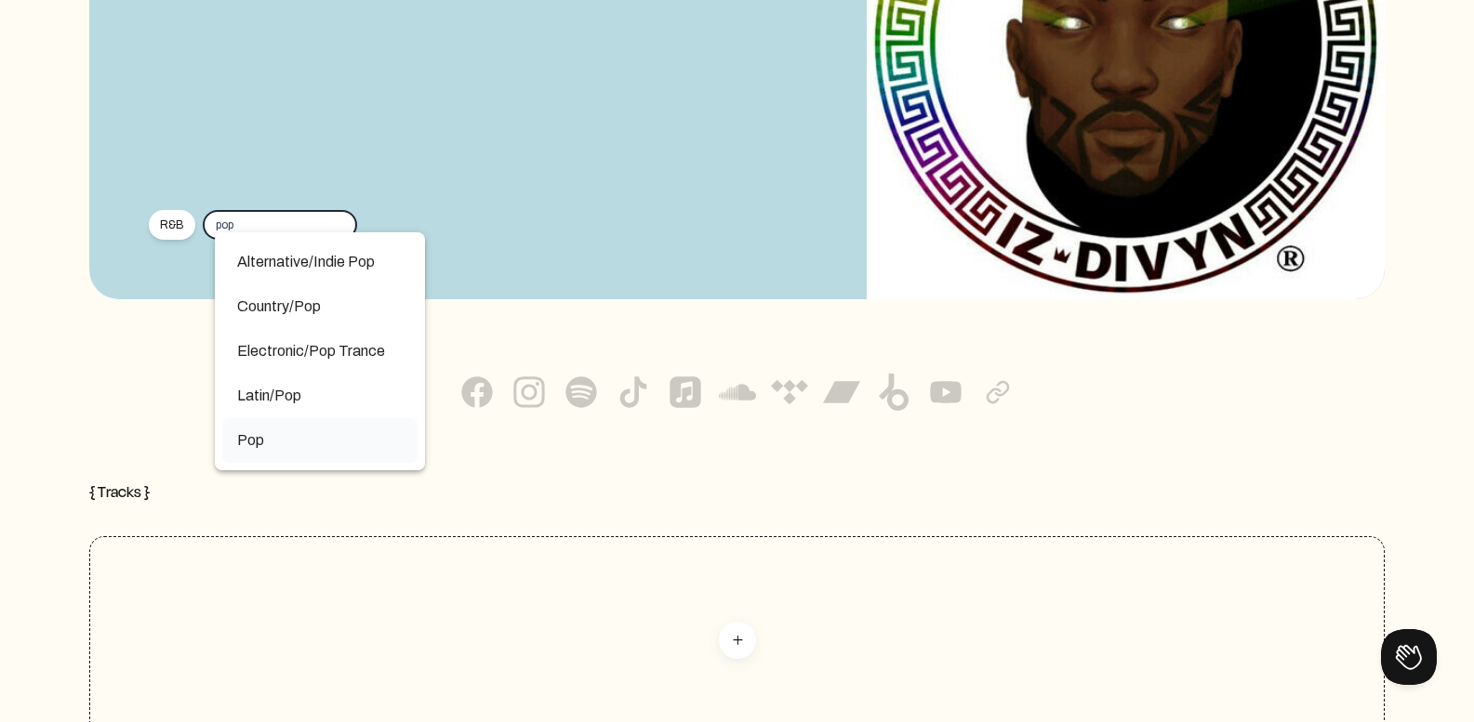
type input "pop"
click at [268, 448] on span "Pop" at bounding box center [319, 441] width 165 height 22
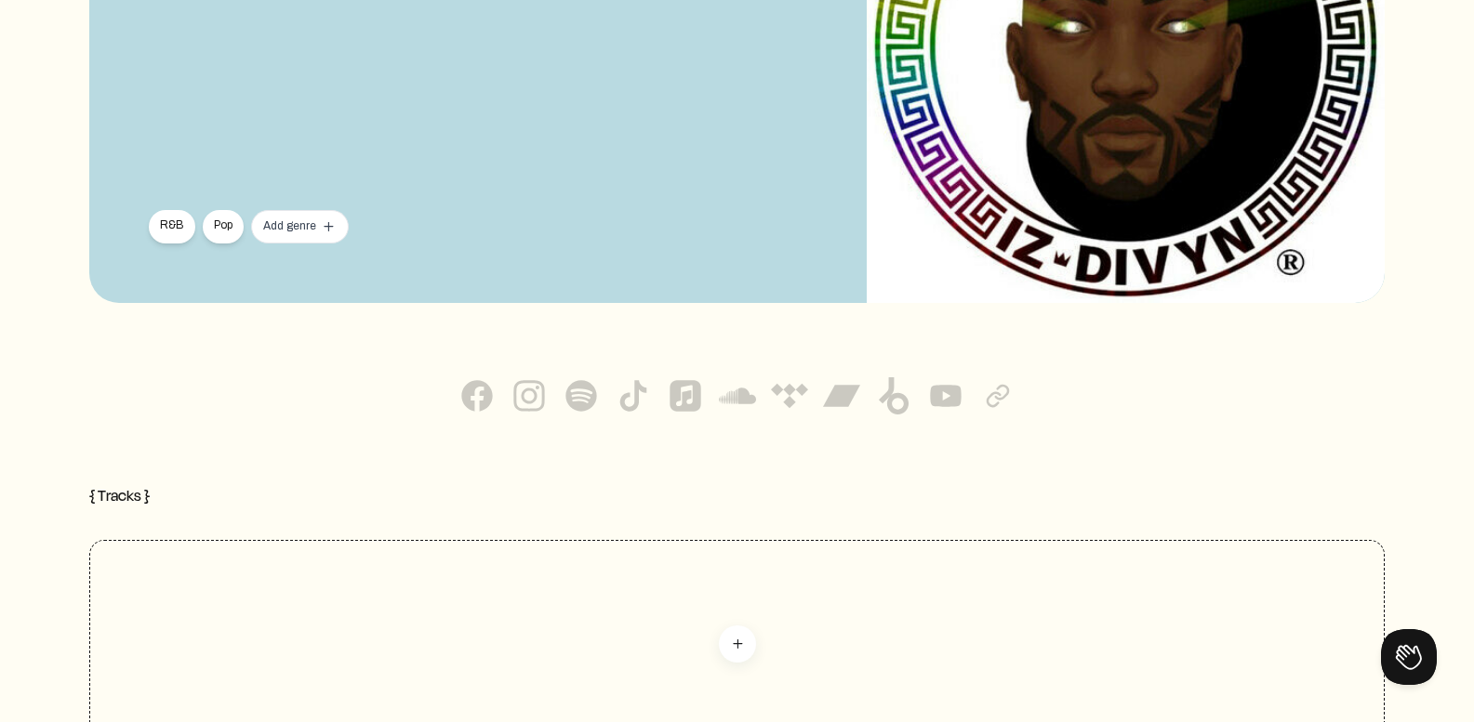
click at [312, 221] on div "Add genre add" at bounding box center [299, 225] width 73 height 15
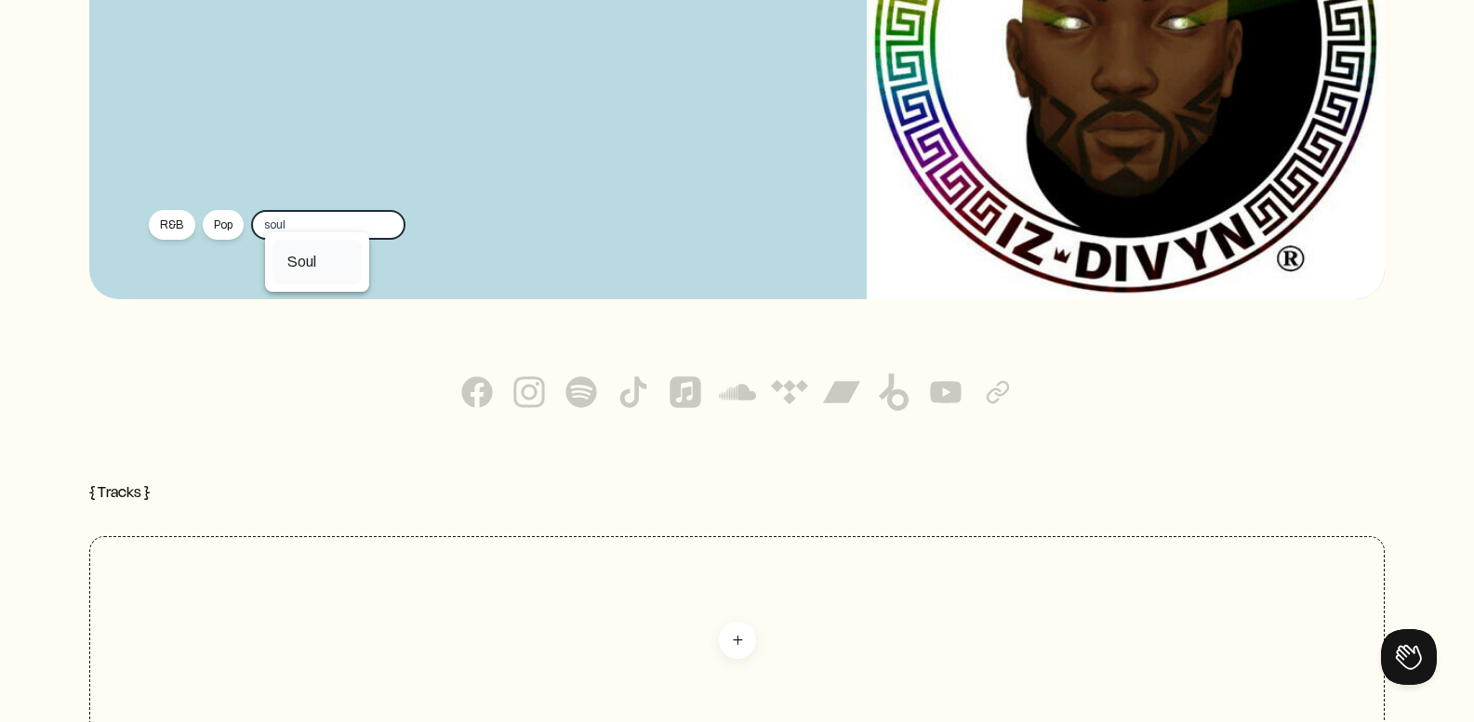
type input "soul"
click at [321, 274] on mat-option "Soul" at bounding box center [316, 262] width 89 height 45
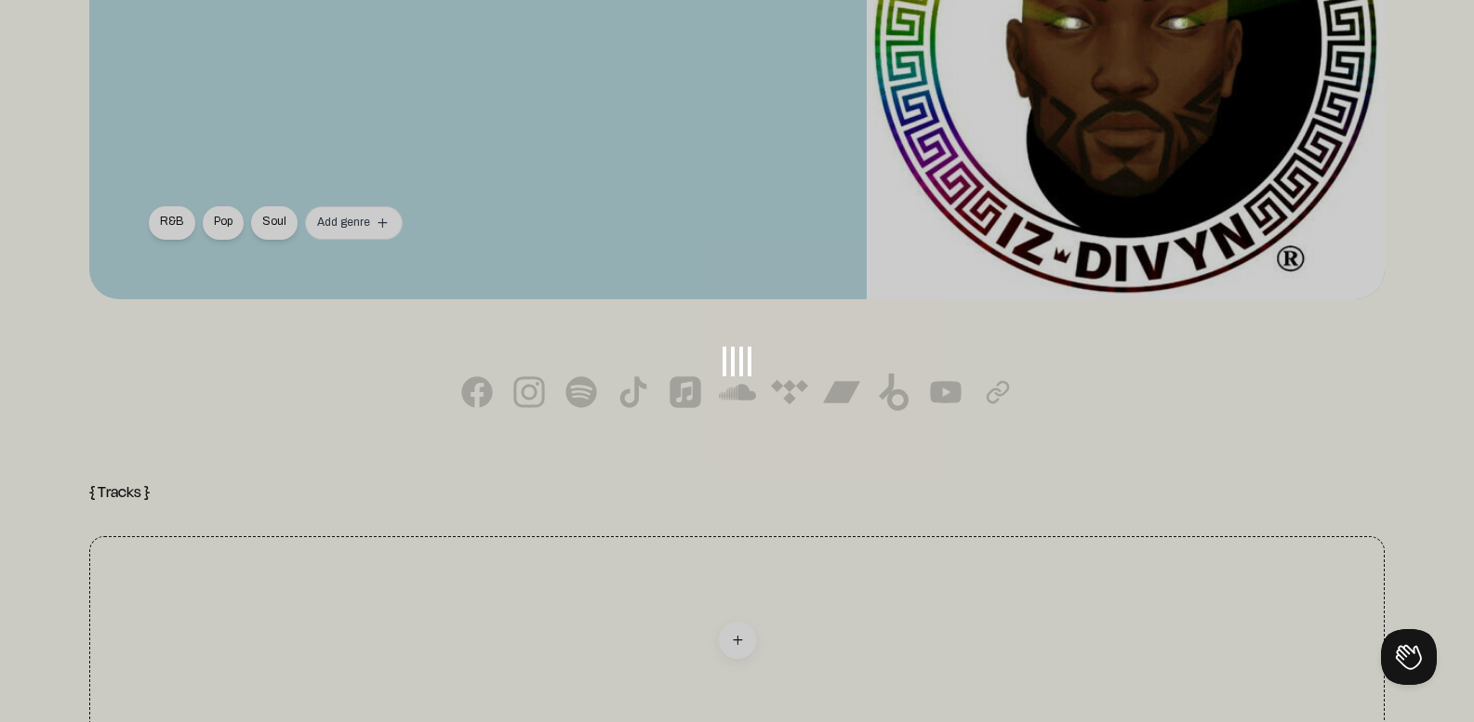
scroll to position [372, 0]
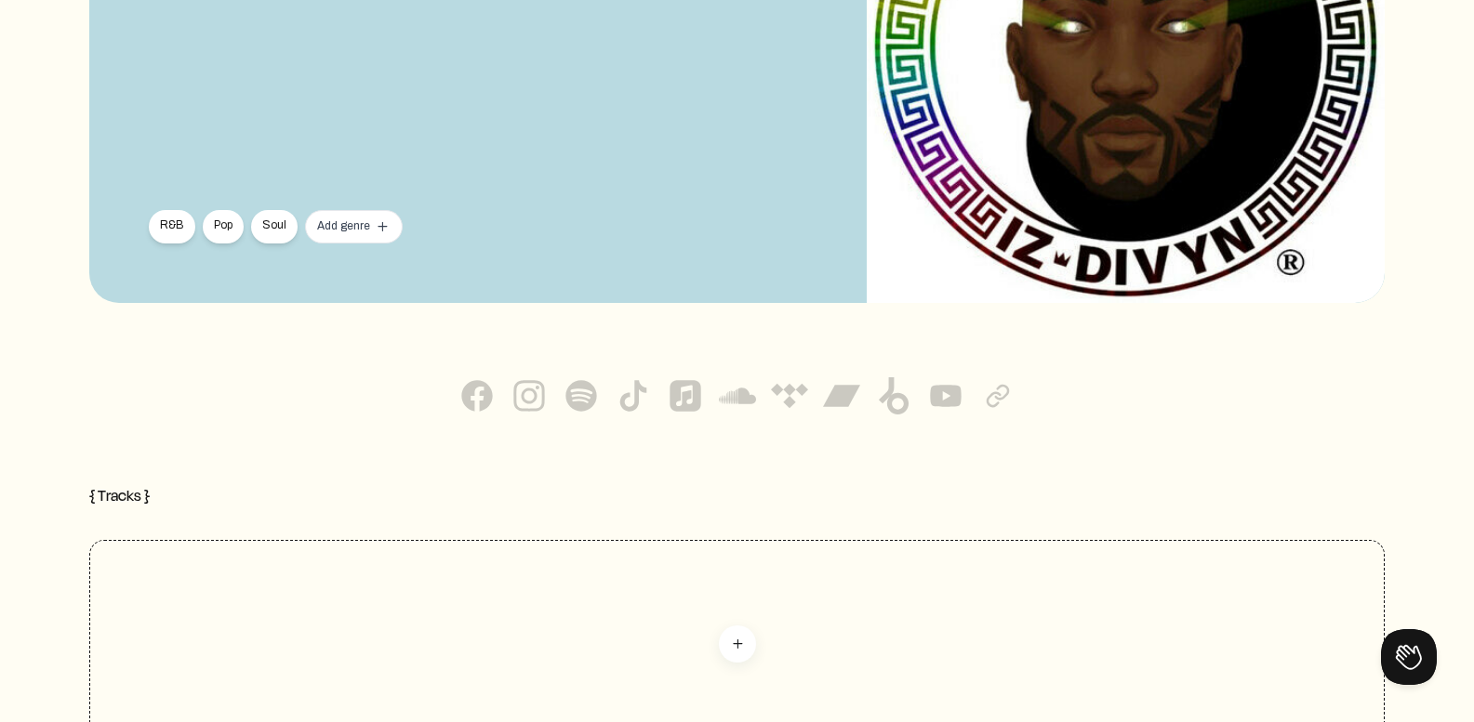
click at [368, 229] on div "Add genre add" at bounding box center [353, 225] width 73 height 15
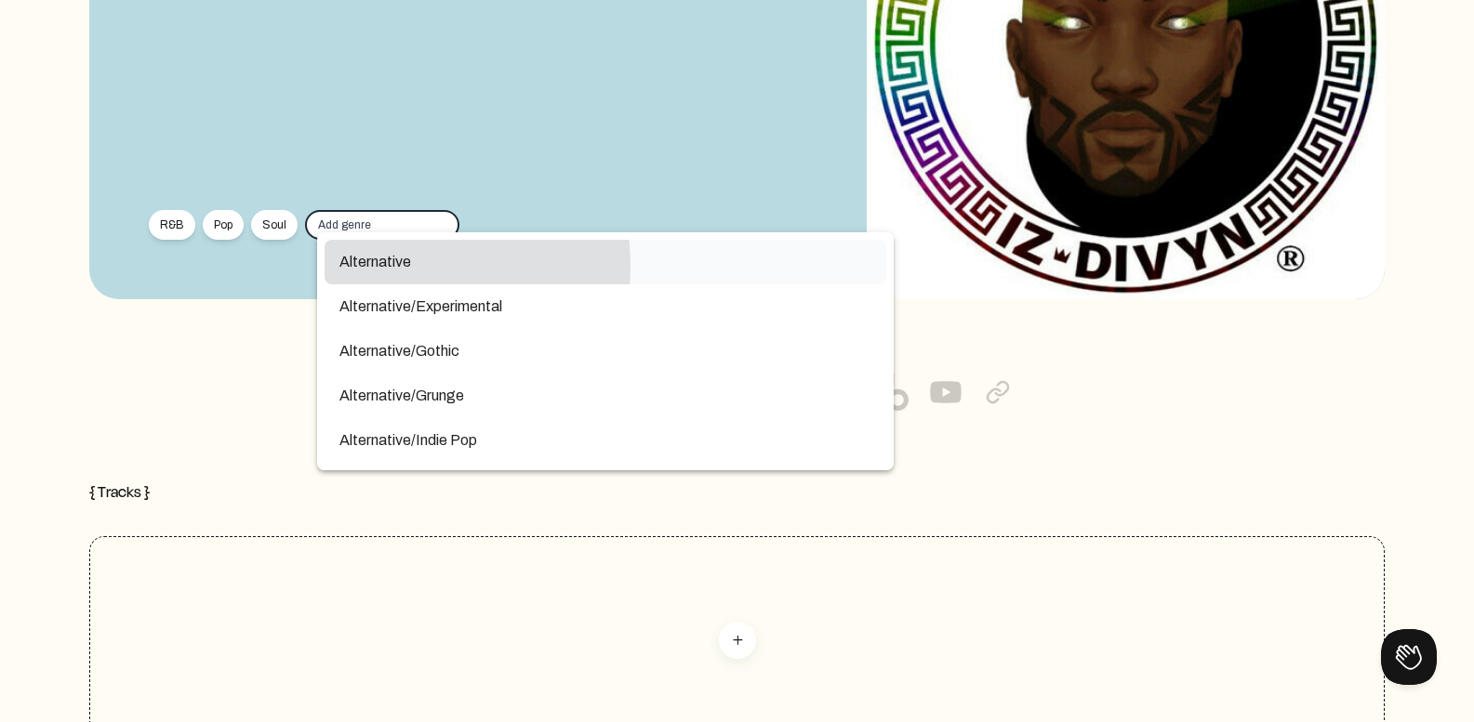
click at [372, 268] on span "Alternative" at bounding box center [605, 262] width 532 height 22
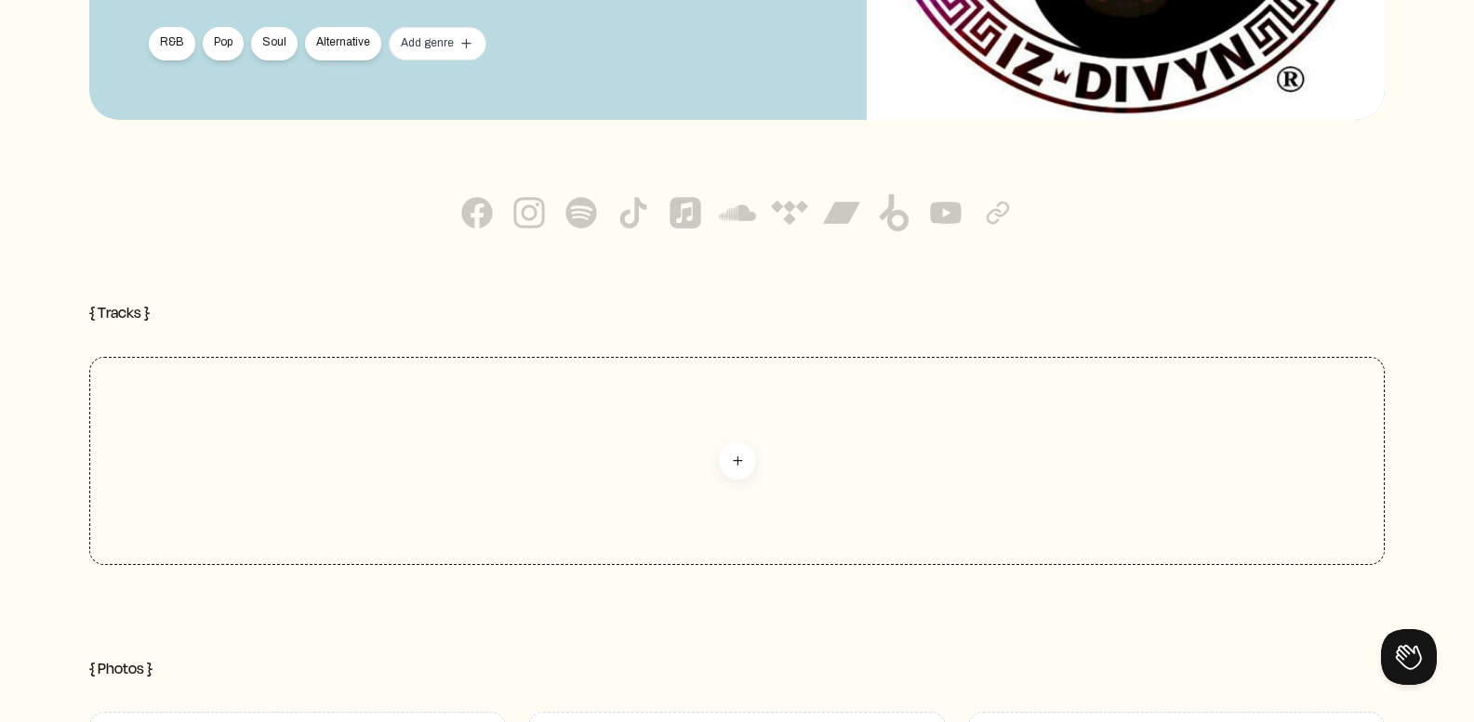
scroll to position [651, 0]
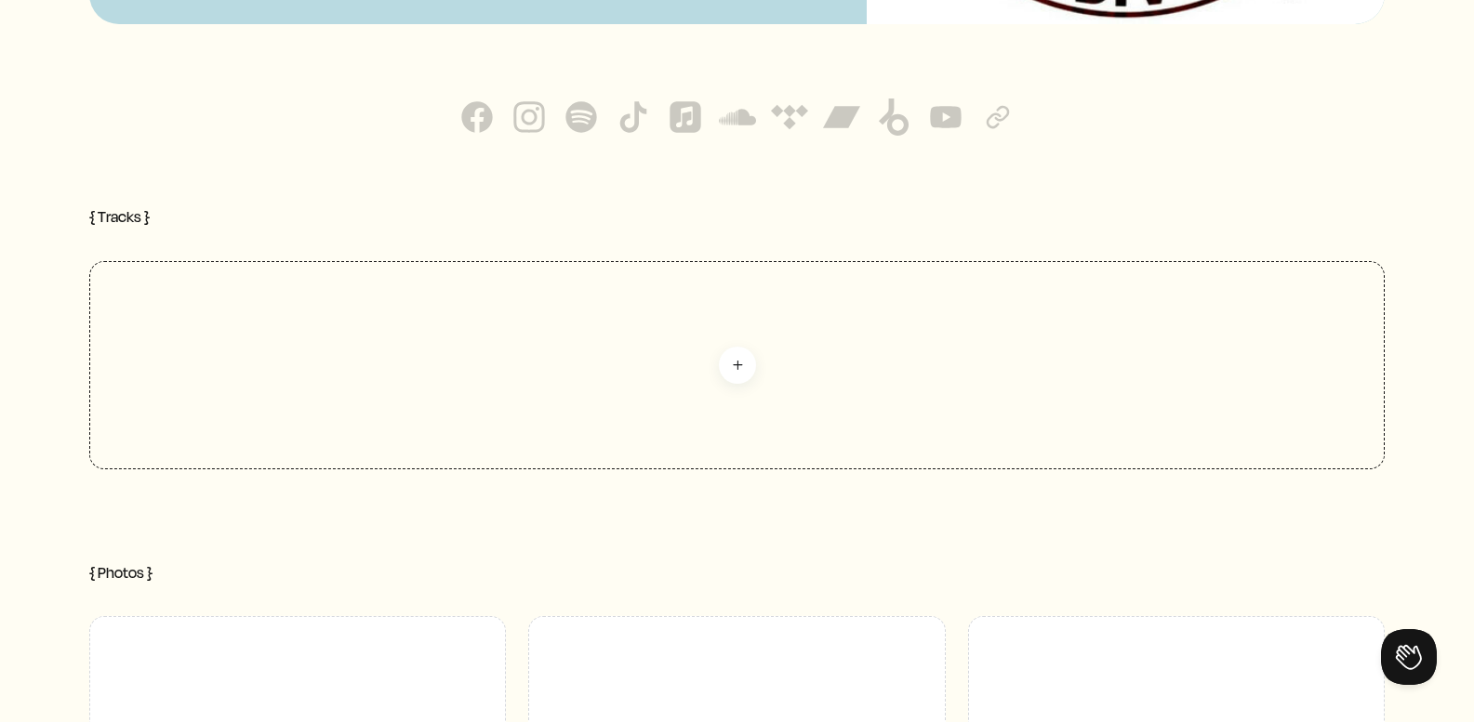
click at [123, 223] on div "{ Tracks }" at bounding box center [736, 216] width 1295 height 13
click at [720, 363] on span "add" at bounding box center [737, 365] width 35 height 17
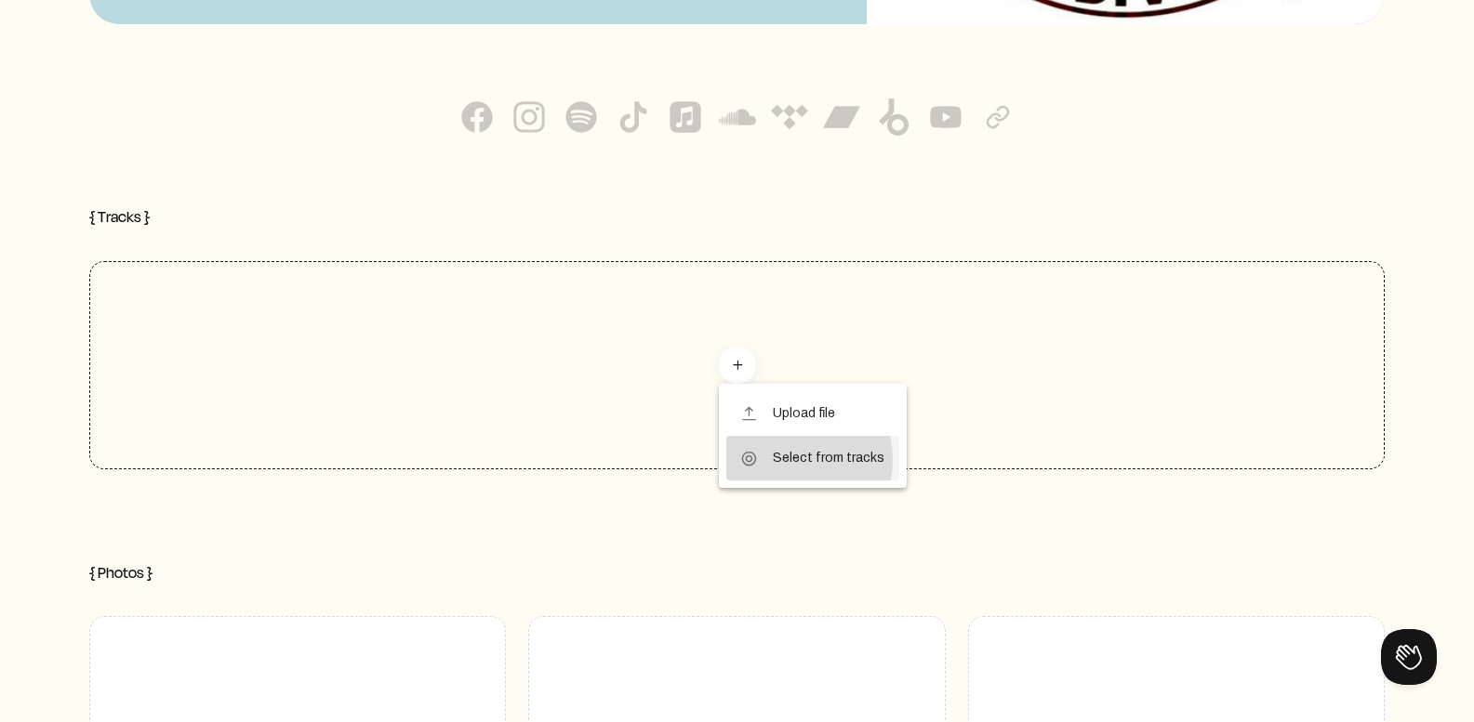
click at [767, 460] on button "project Select from tracks" at bounding box center [812, 458] width 173 height 45
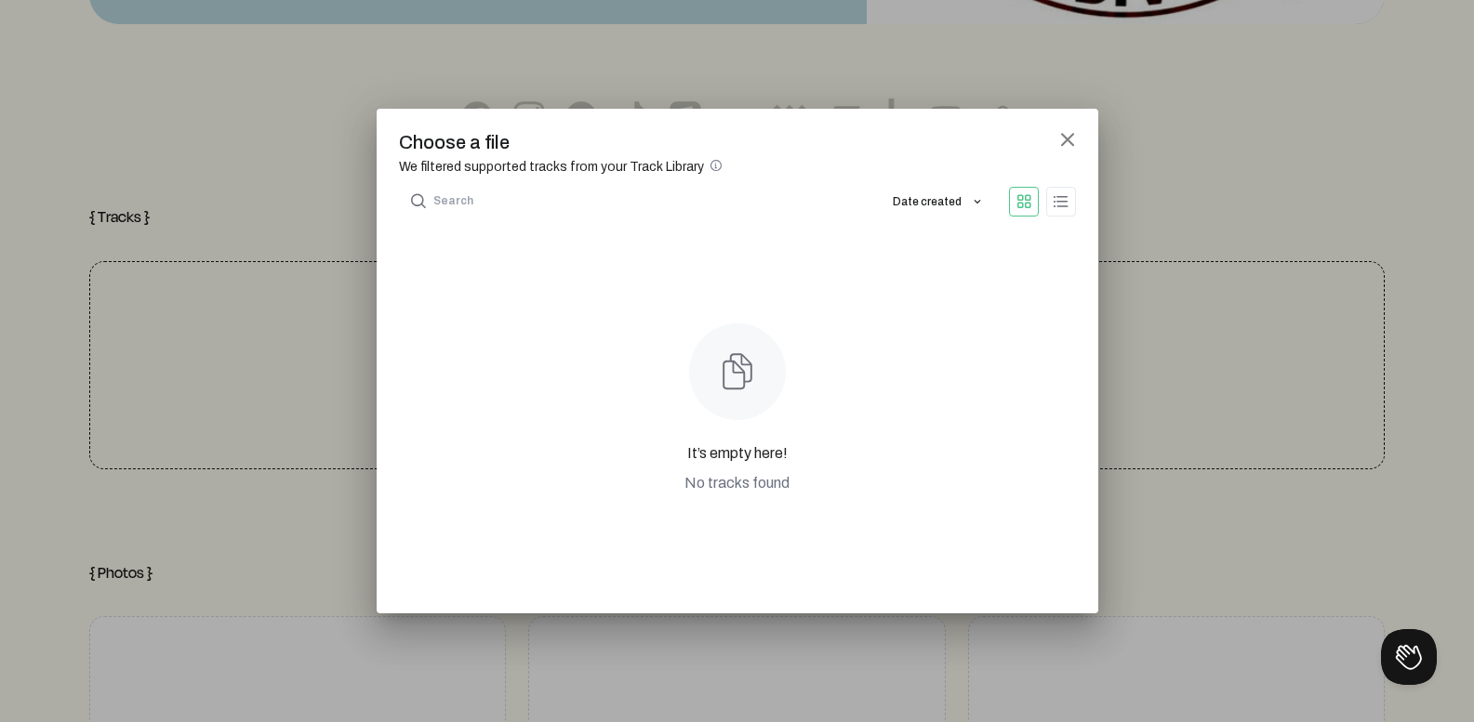
click at [714, 380] on img at bounding box center [737, 372] width 97 height 97
click at [960, 142] on mat-dialog-container "close Choose a file We filtered supported tracks from your Track Library info_o…" at bounding box center [737, 362] width 721 height 506
click at [960, 136] on mat-icon "close" at bounding box center [1067, 139] width 17 height 17
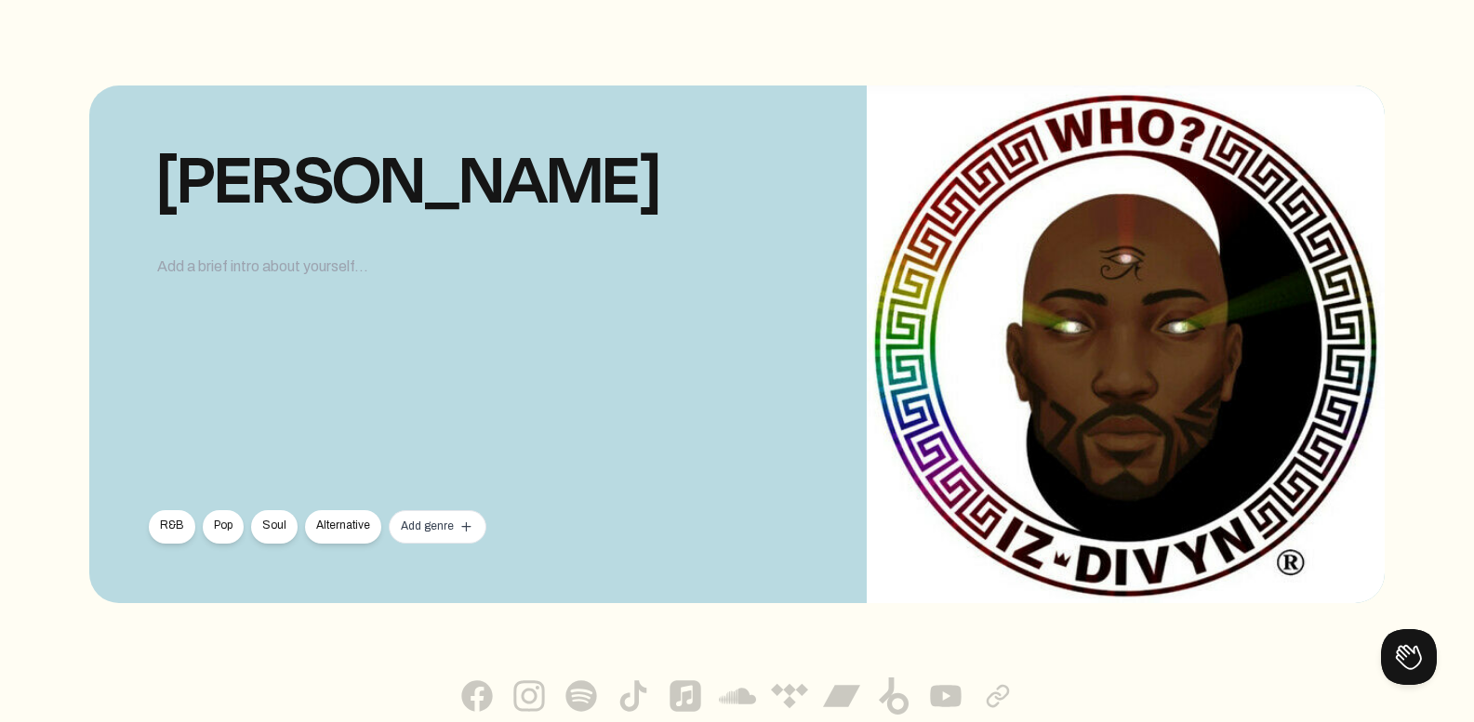
scroll to position [24, 0]
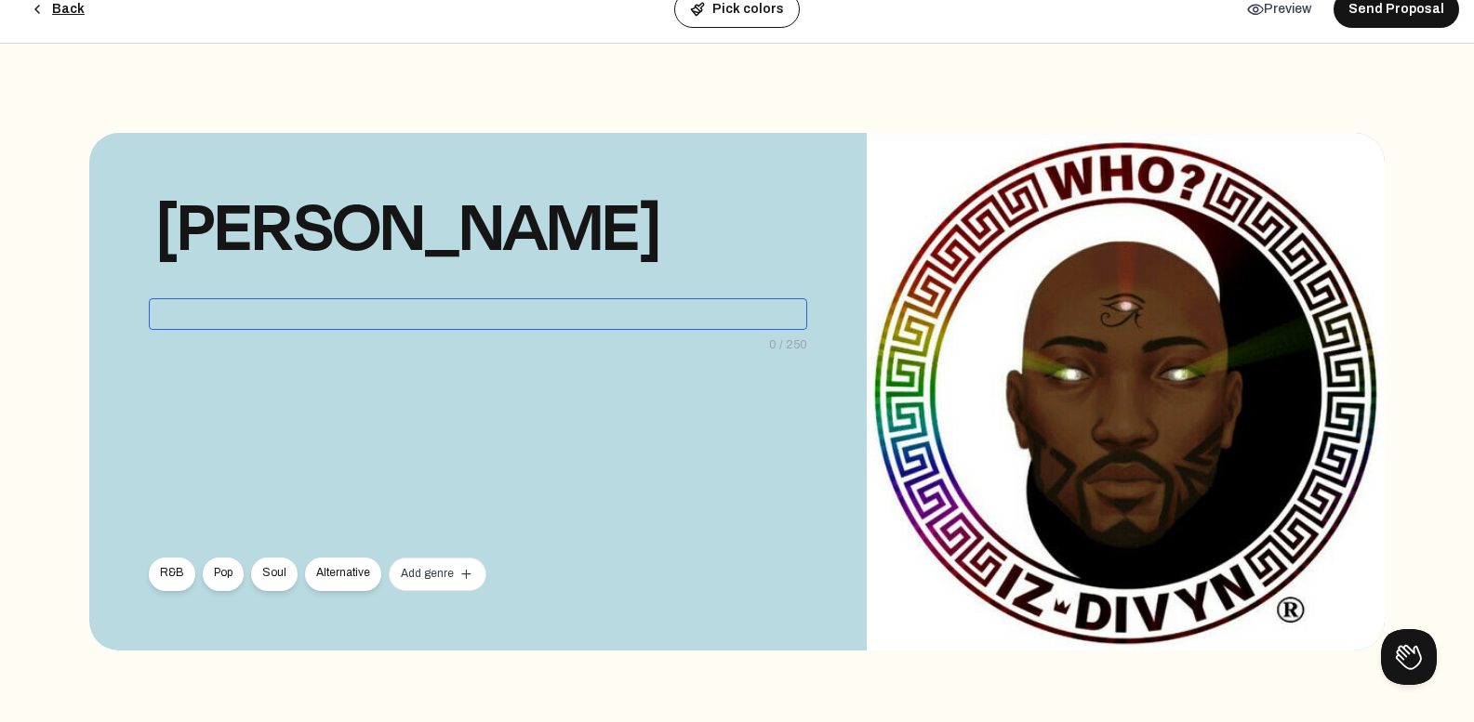
click at [285, 315] on div at bounding box center [478, 314] width 658 height 32
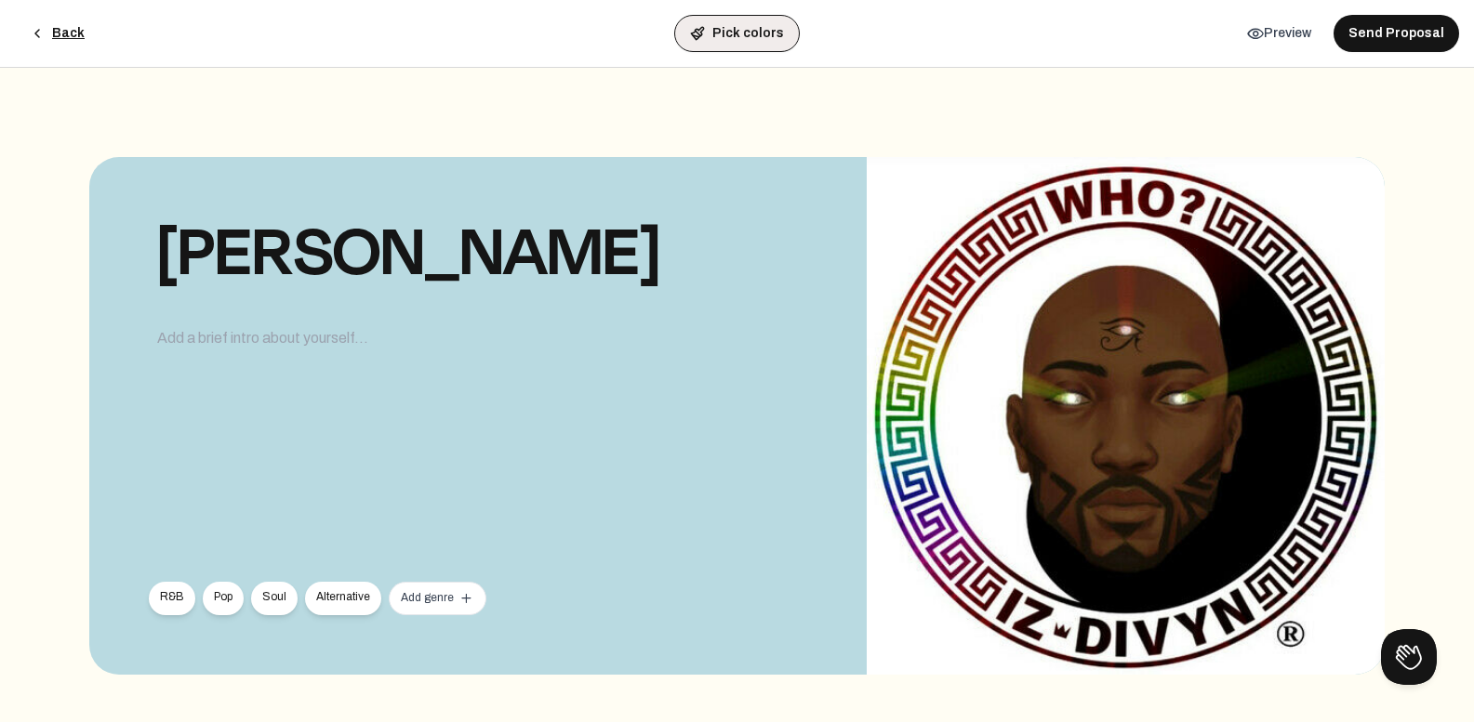
click at [734, 32] on button "Pick colors" at bounding box center [737, 33] width 126 height 37
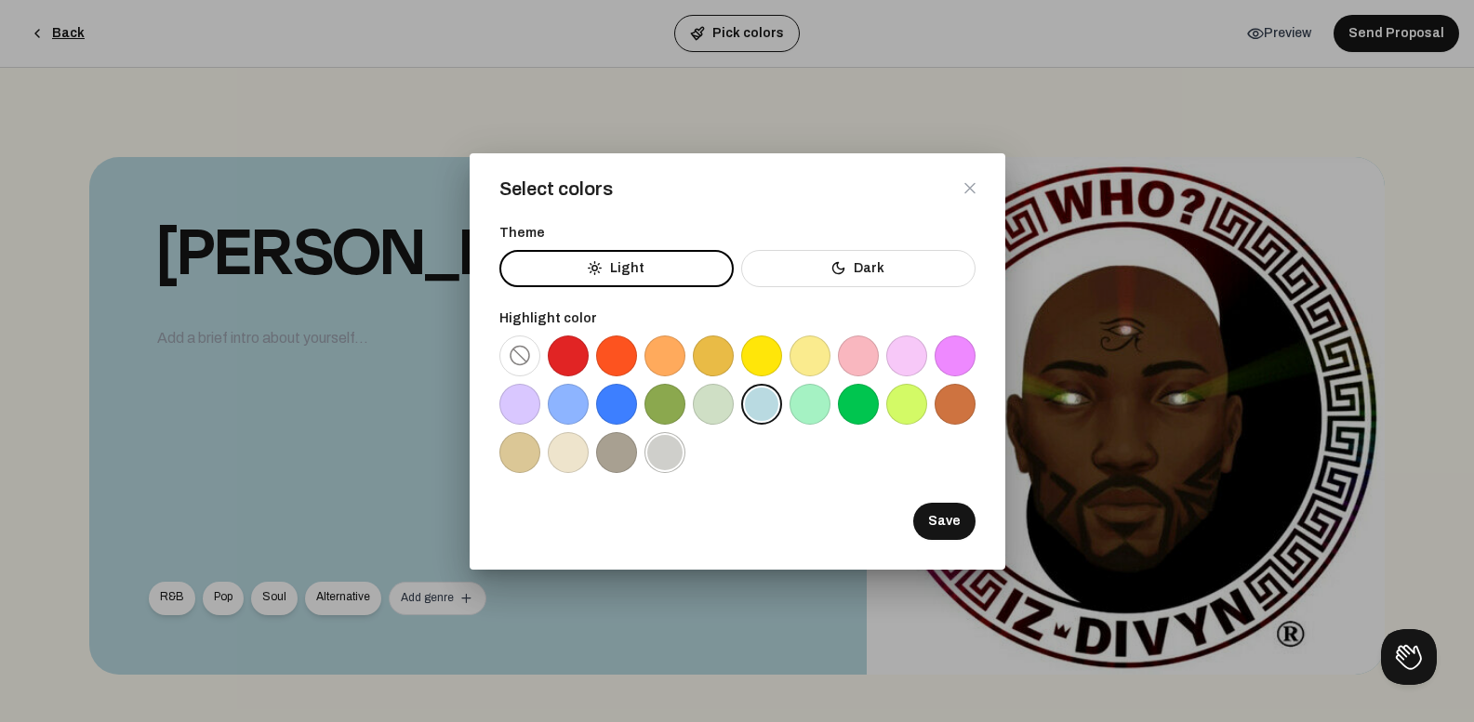
click at [672, 447] on div at bounding box center [664, 452] width 41 height 41
click at [934, 530] on button "Save" at bounding box center [944, 521] width 62 height 37
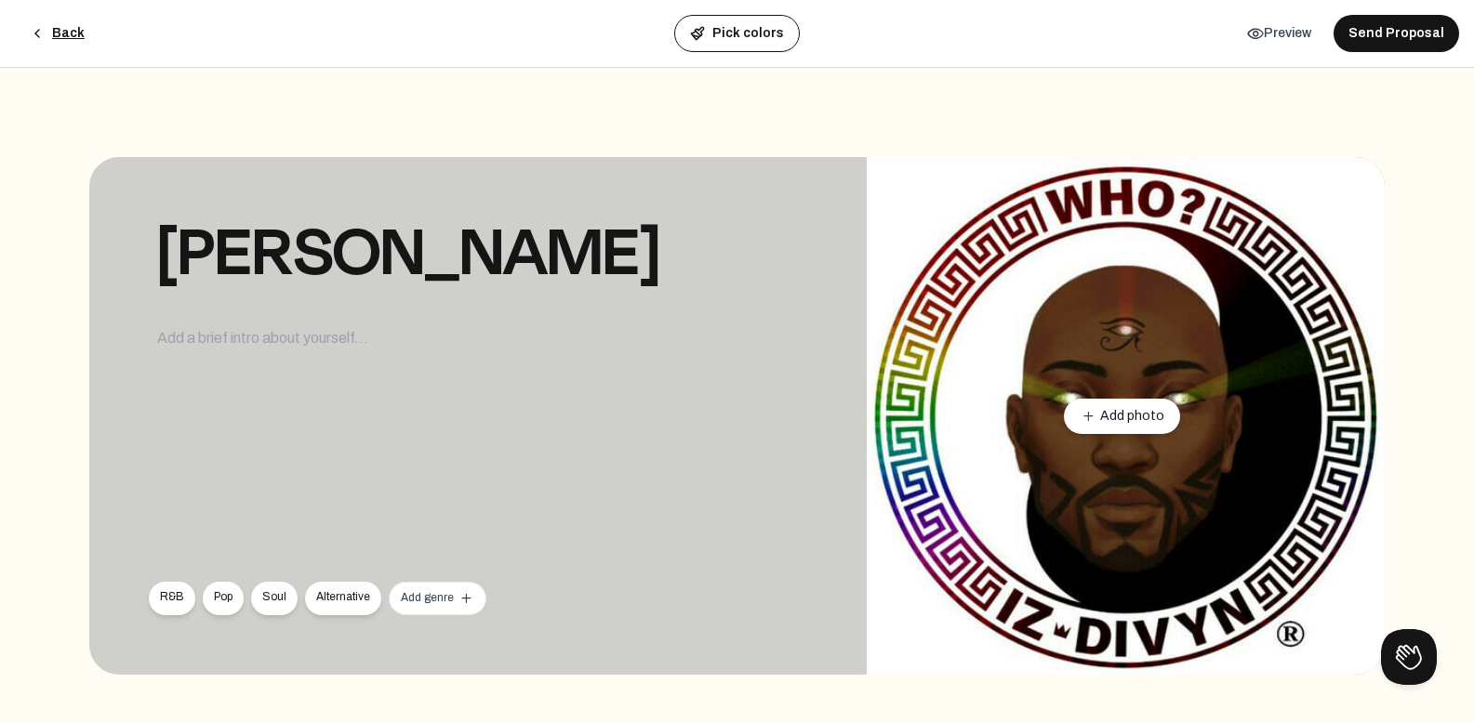
click at [960, 320] on div "add Add photo" at bounding box center [1125, 416] width 518 height 518
click at [960, 410] on span "Add photo" at bounding box center [1132, 416] width 64 height 19
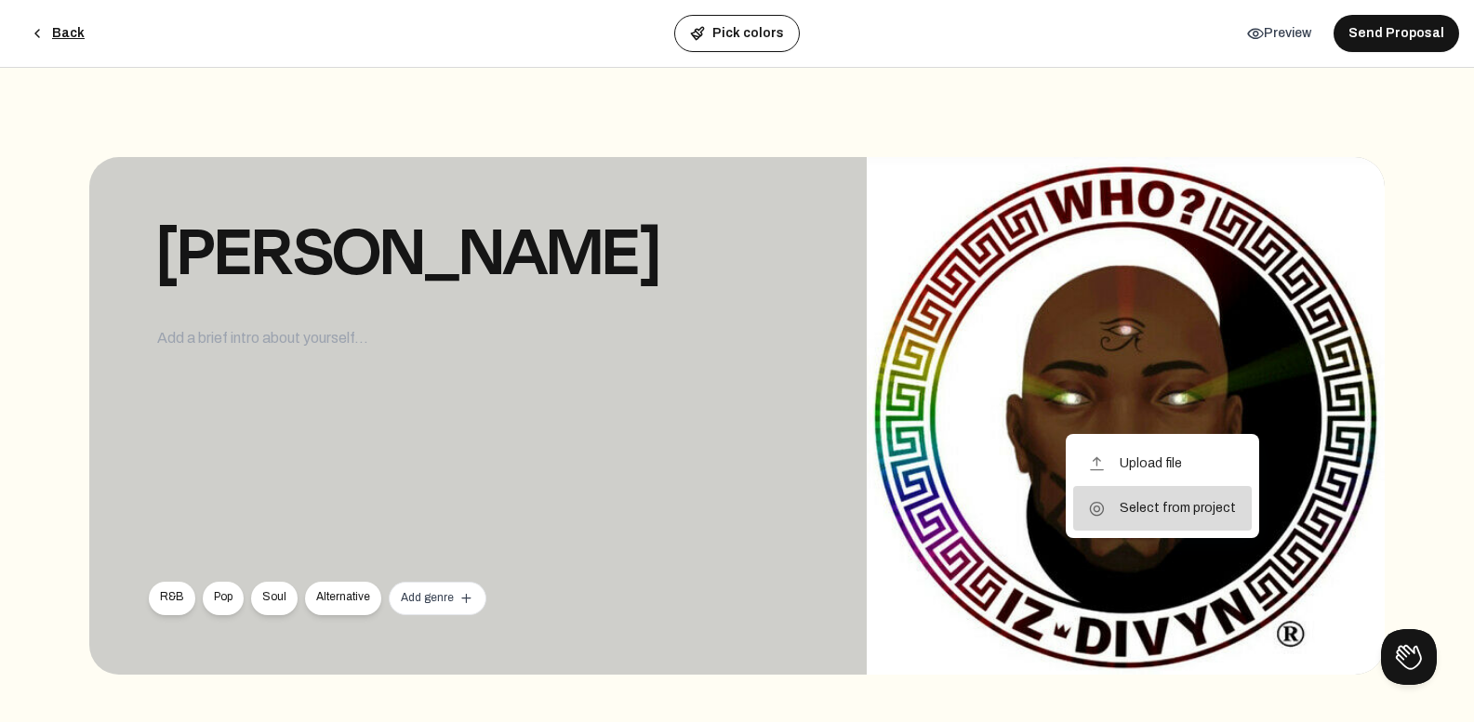
click at [960, 506] on button "project Select from project" at bounding box center [1162, 508] width 178 height 45
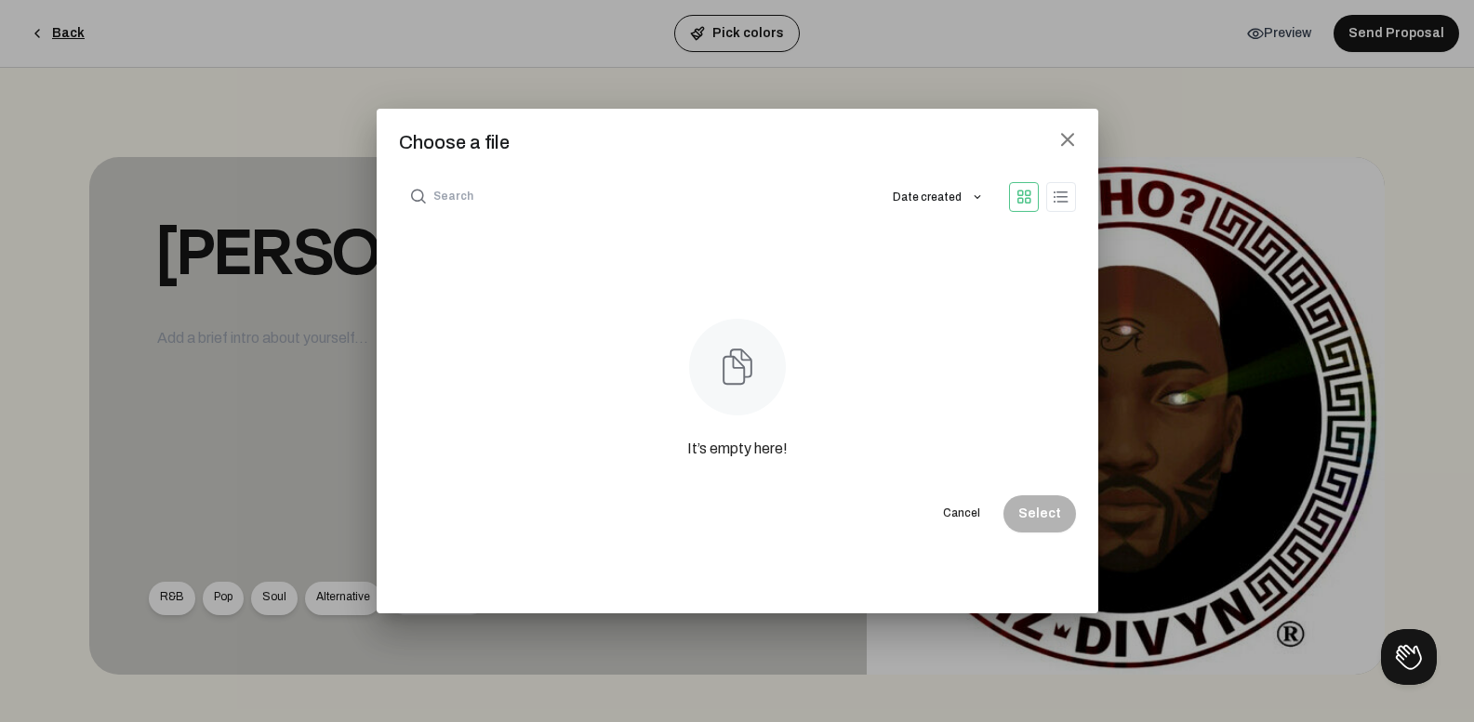
click at [960, 143] on mat-icon "close" at bounding box center [1067, 139] width 17 height 17
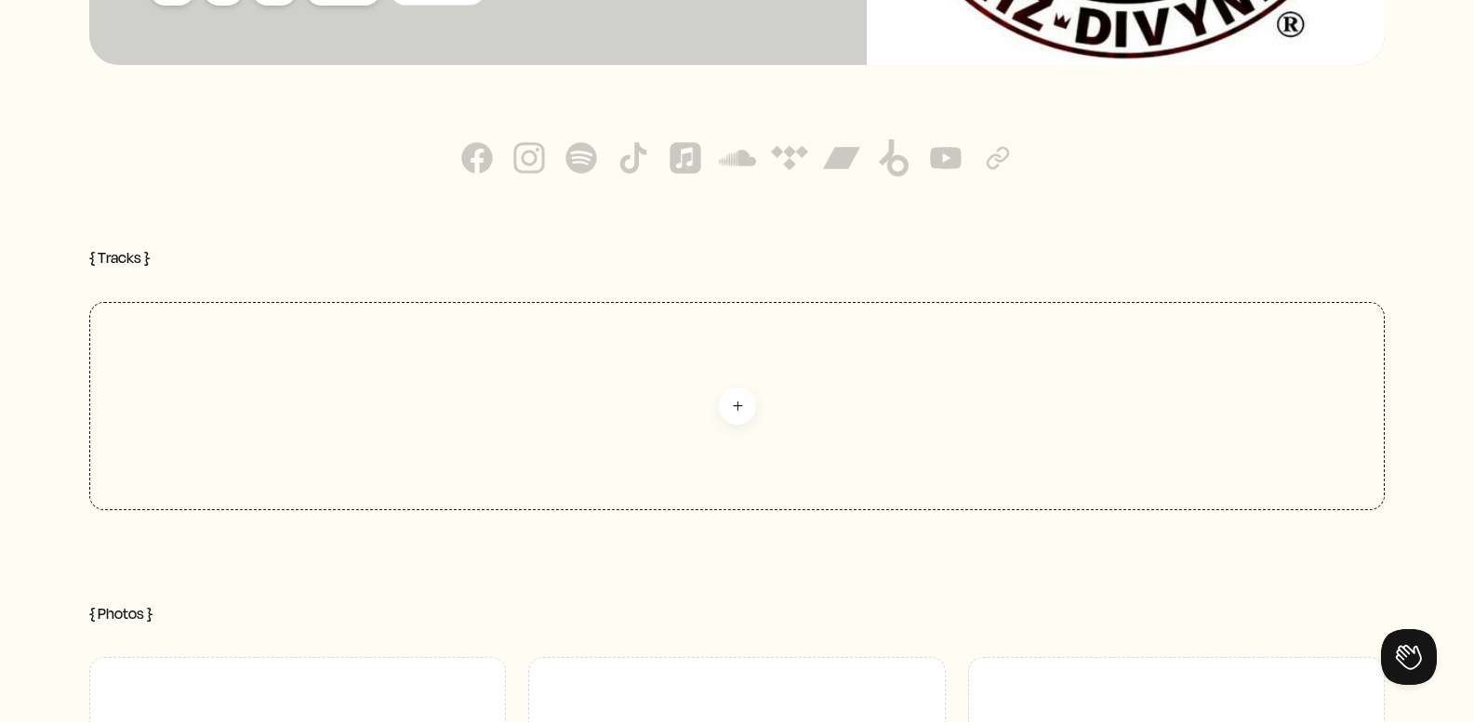
scroll to position [558, 0]
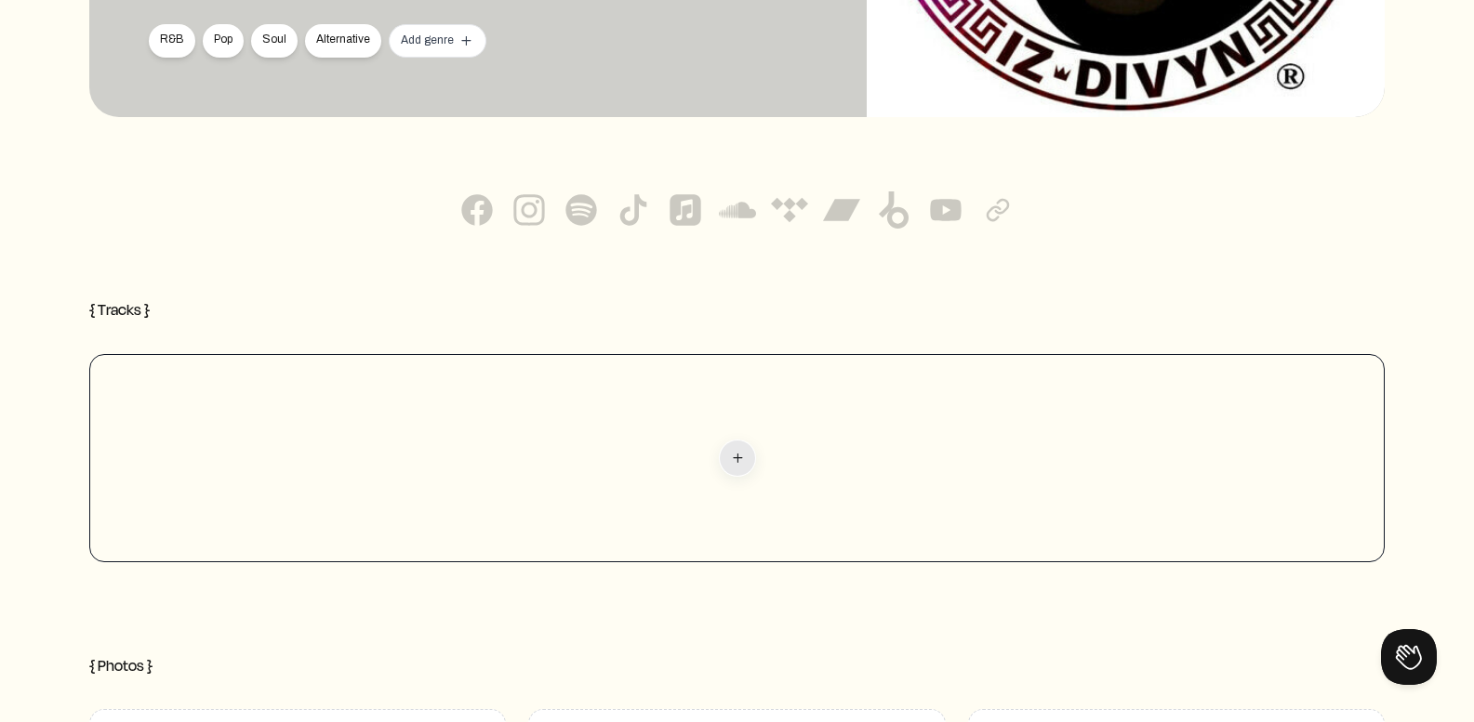
click at [734, 456] on mat-icon "add" at bounding box center [737, 458] width 17 height 17
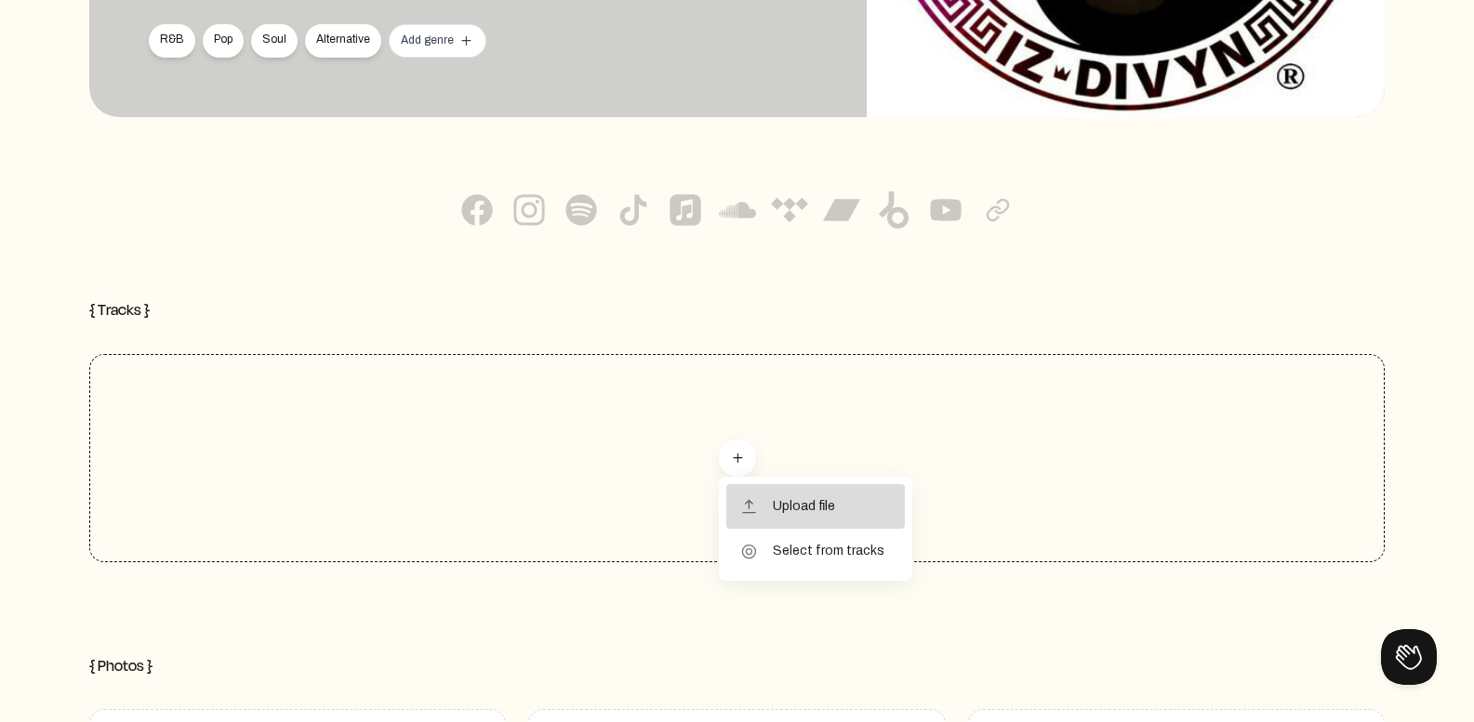
click at [761, 503] on button "upload Upload file" at bounding box center [815, 506] width 178 height 45
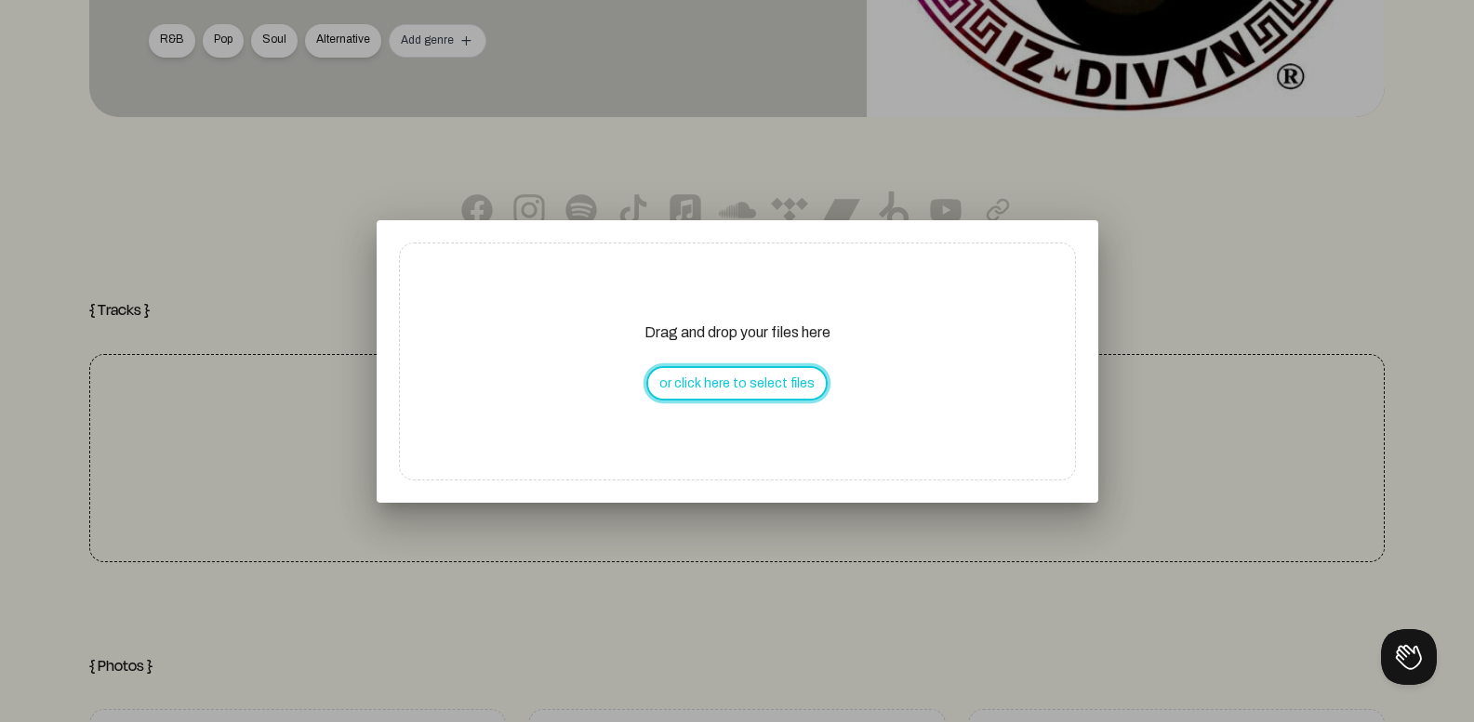
click at [760, 388] on button "or click here to select files" at bounding box center [736, 383] width 181 height 34
click at [743, 370] on button "or click here to select files" at bounding box center [736, 383] width 181 height 34
click at [243, 204] on div at bounding box center [737, 361] width 1474 height 722
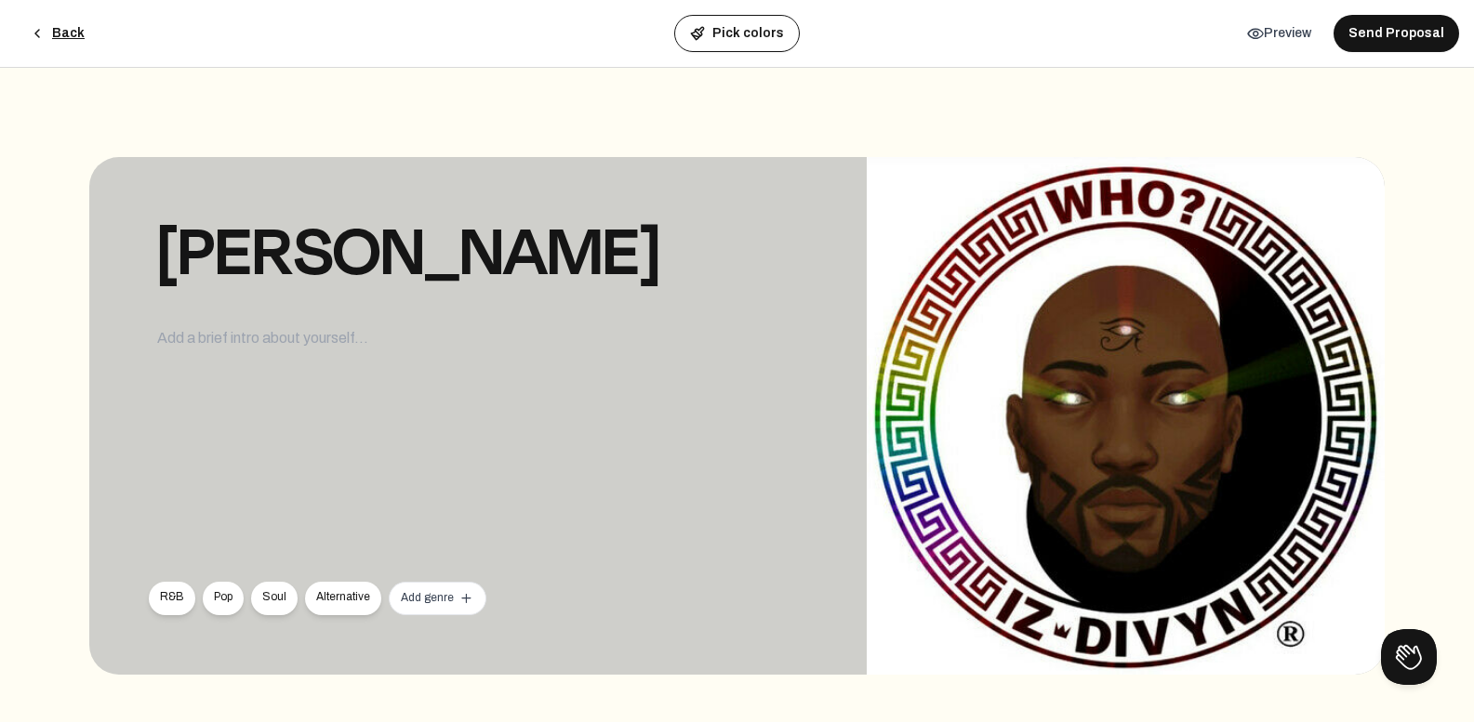
scroll to position [558, 0]
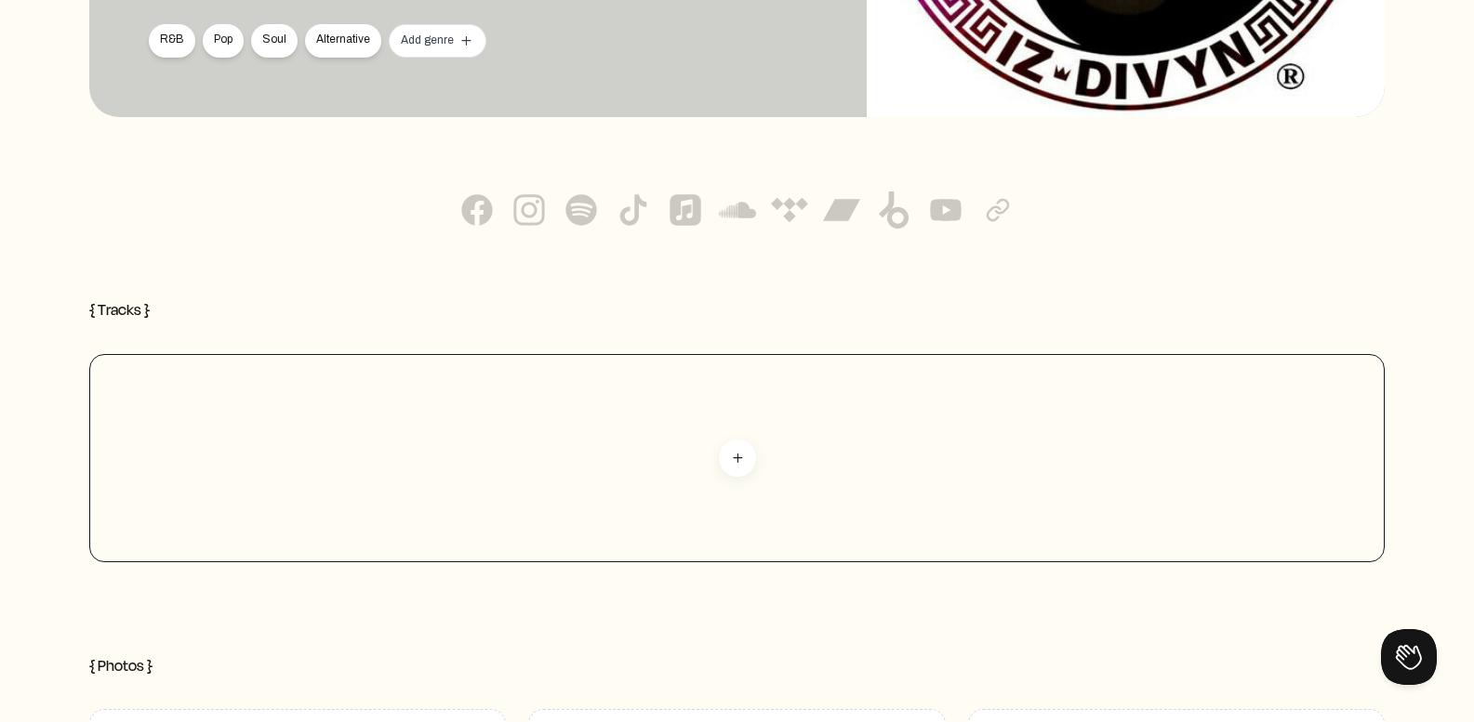
click at [729, 451] on mat-icon "add" at bounding box center [737, 458] width 17 height 17
click at [798, 499] on span "Upload file" at bounding box center [804, 506] width 62 height 45
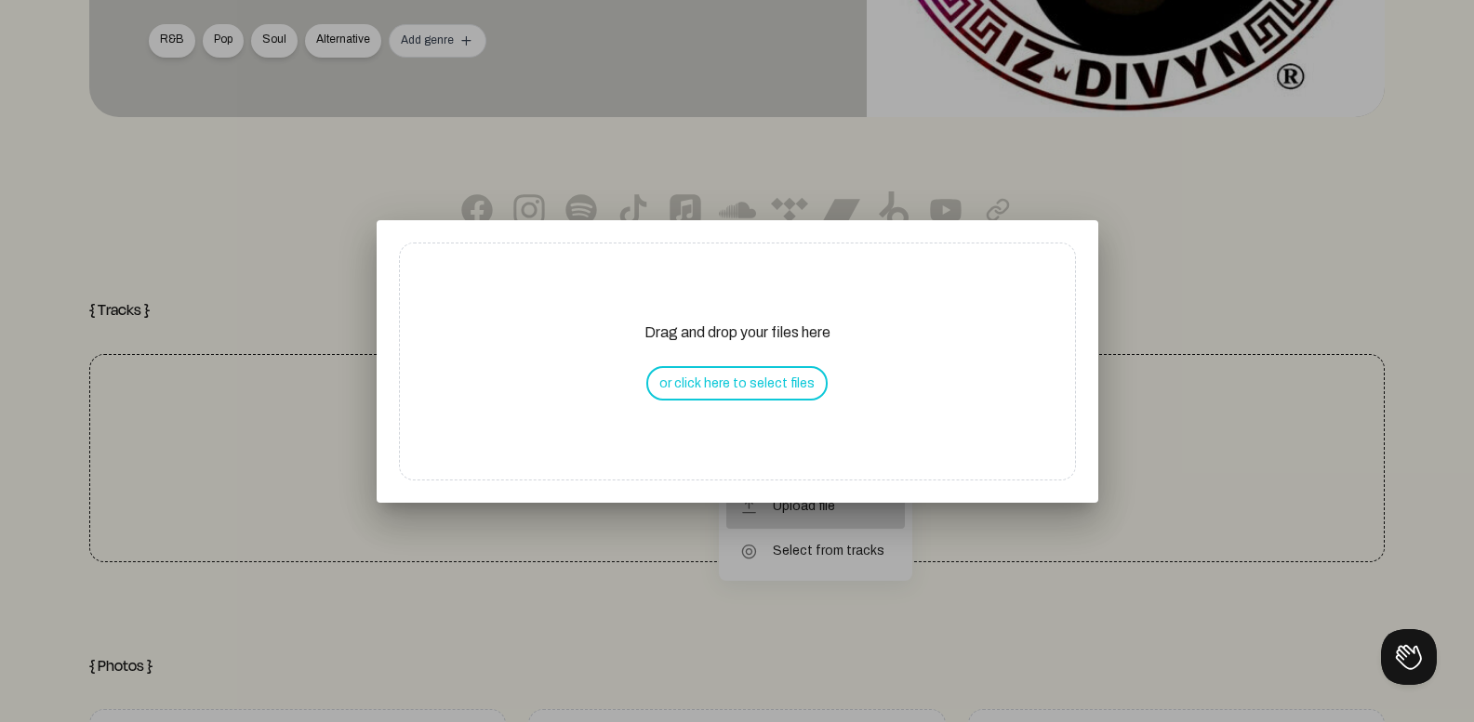
scroll to position [0, 0]
click at [707, 384] on button "or click here to select files" at bounding box center [736, 383] width 181 height 34
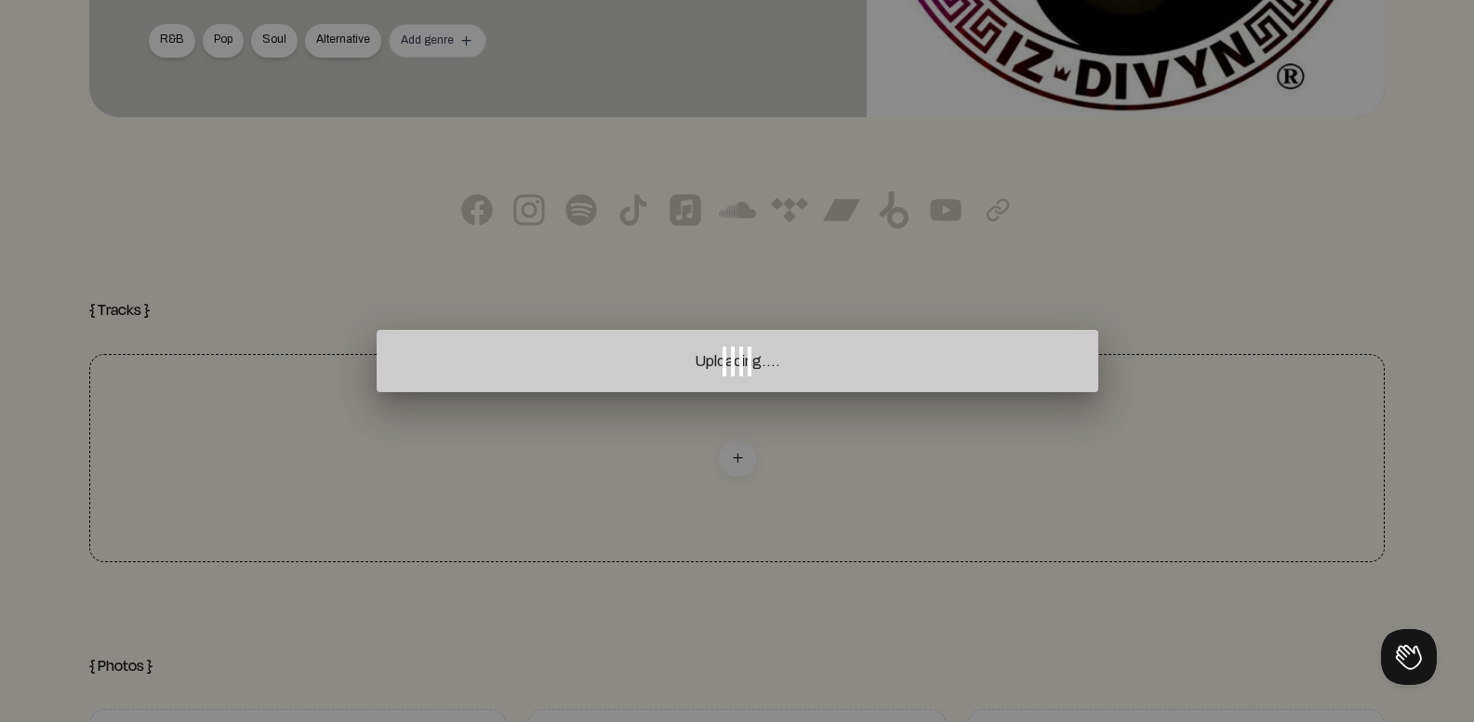
click at [486, 469] on div at bounding box center [737, 361] width 1474 height 722
click at [647, 376] on div at bounding box center [737, 361] width 1474 height 722
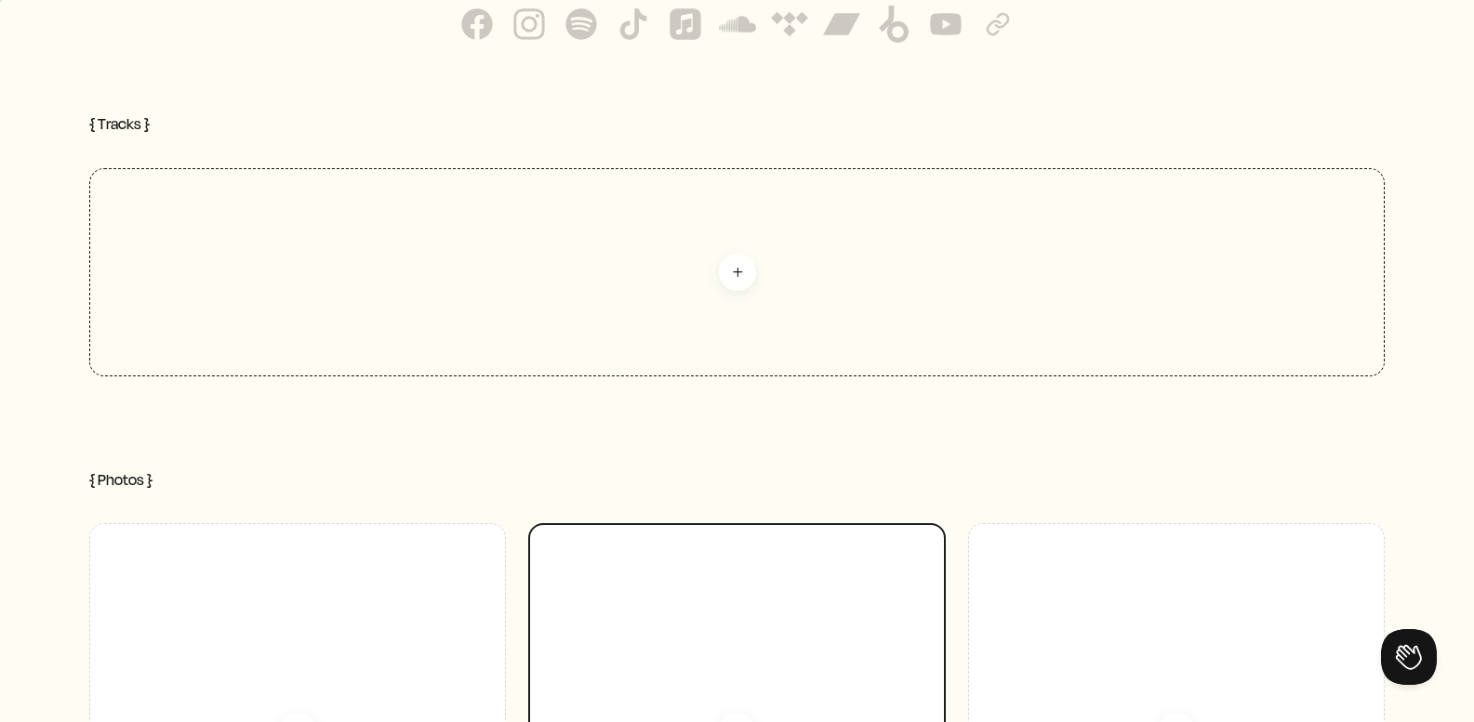
scroll to position [558, 0]
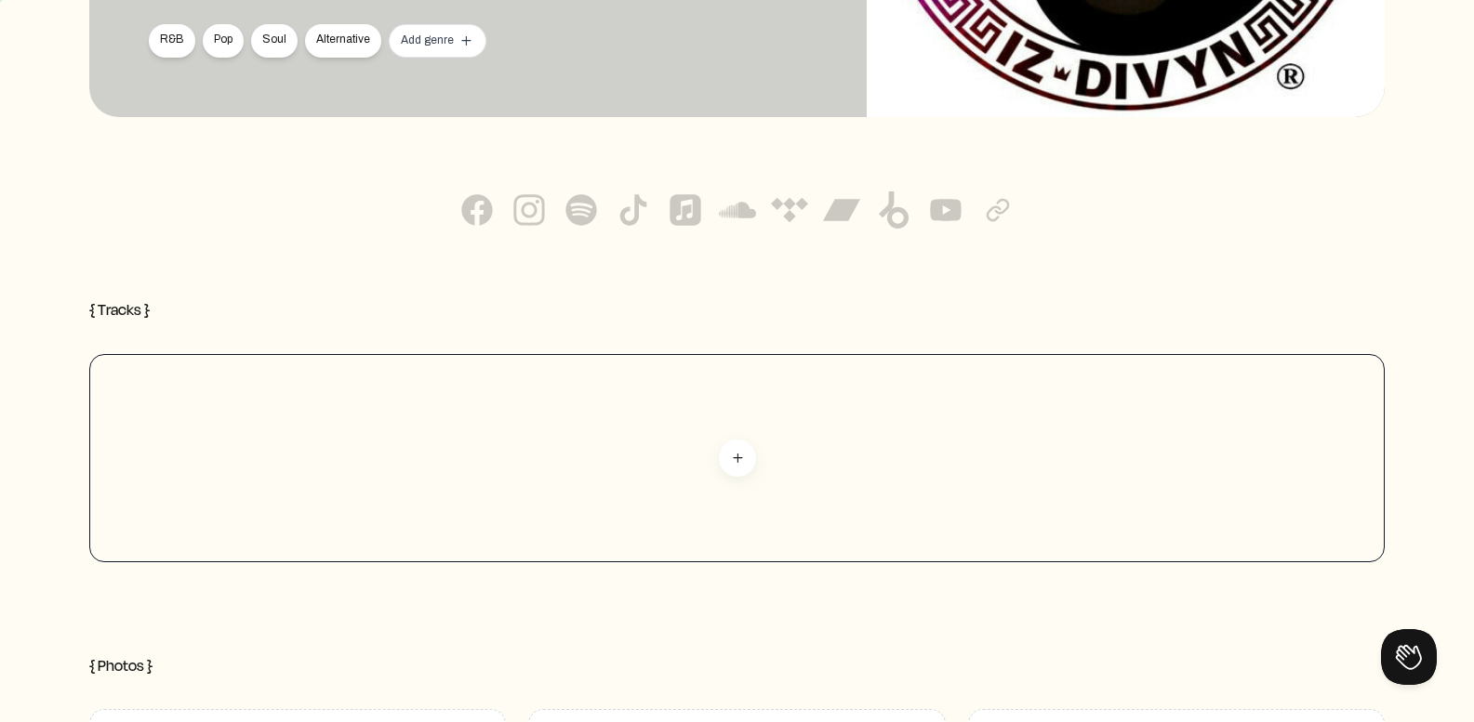
click at [750, 468] on button "add" at bounding box center [737, 458] width 37 height 37
click at [786, 509] on span "Upload file" at bounding box center [804, 506] width 62 height 45
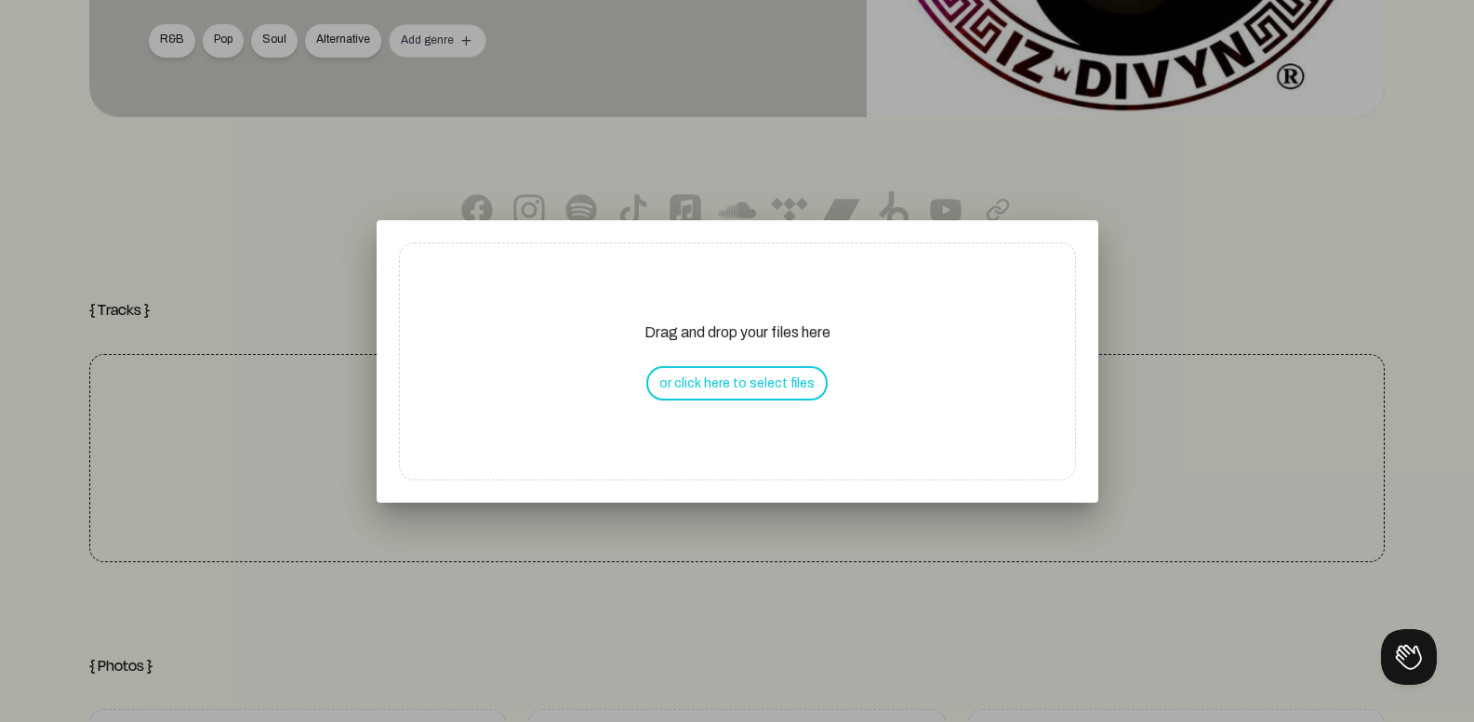
scroll to position [0, 0]
click at [727, 390] on button "or click here to select files" at bounding box center [736, 383] width 181 height 34
